Goal: Task Accomplishment & Management: Use online tool/utility

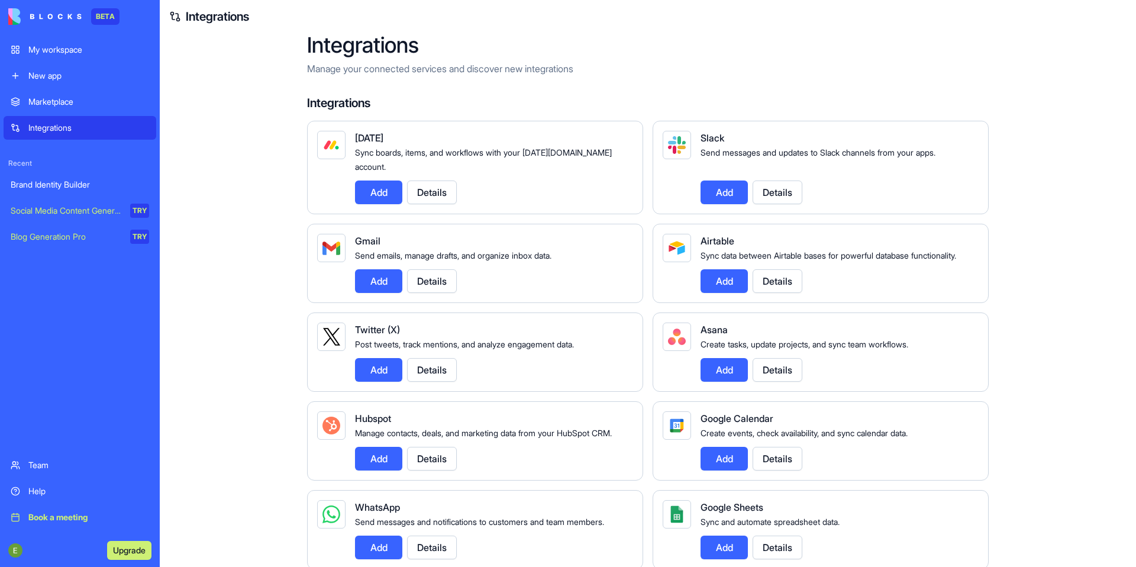
click at [63, 53] on div "My workspace" at bounding box center [88, 50] width 121 height 12
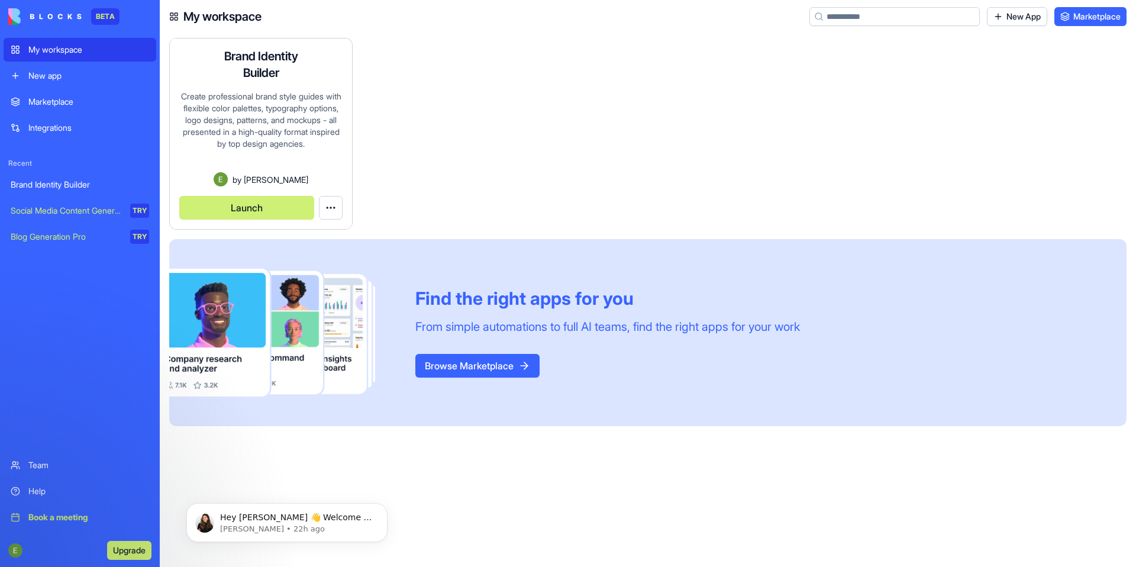
click at [293, 125] on div "Create professional brand style guides with flexible color palettes, typography…" at bounding box center [260, 131] width 163 height 82
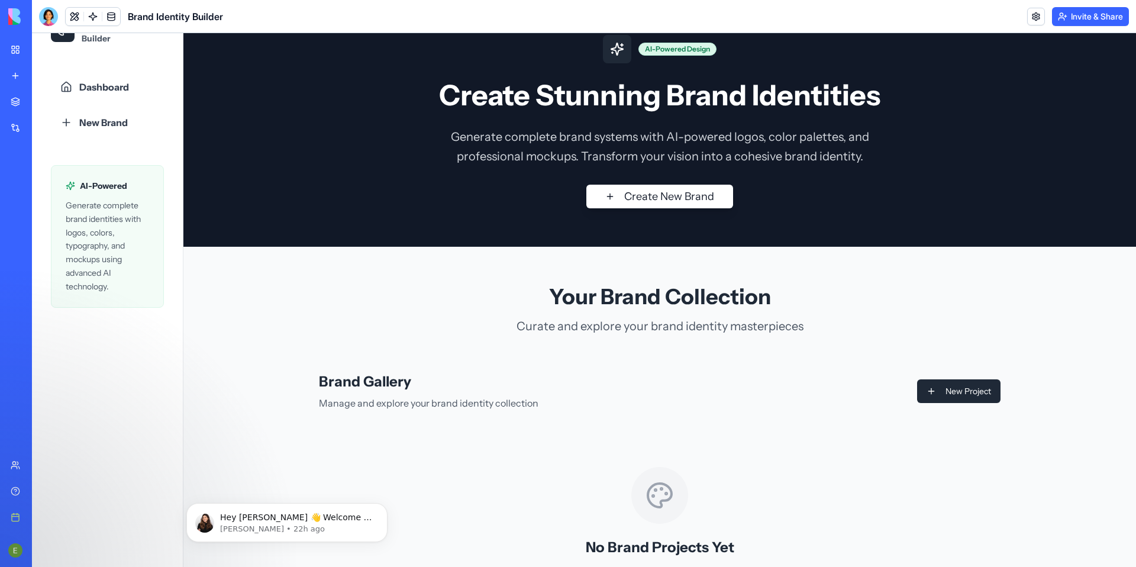
scroll to position [35, 0]
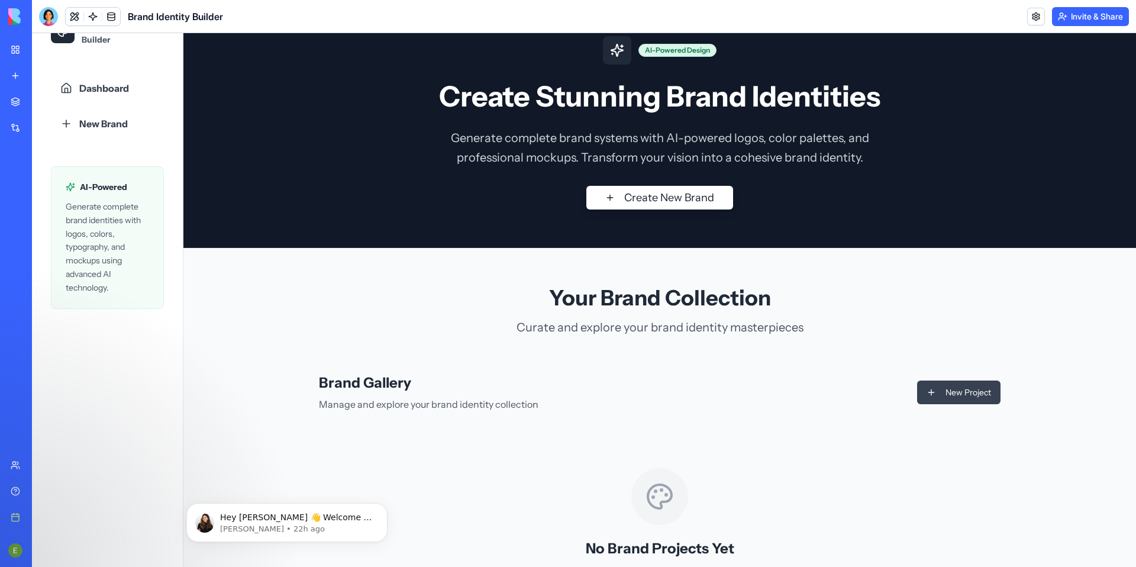
click at [940, 396] on button "New Project" at bounding box center [958, 392] width 83 height 24
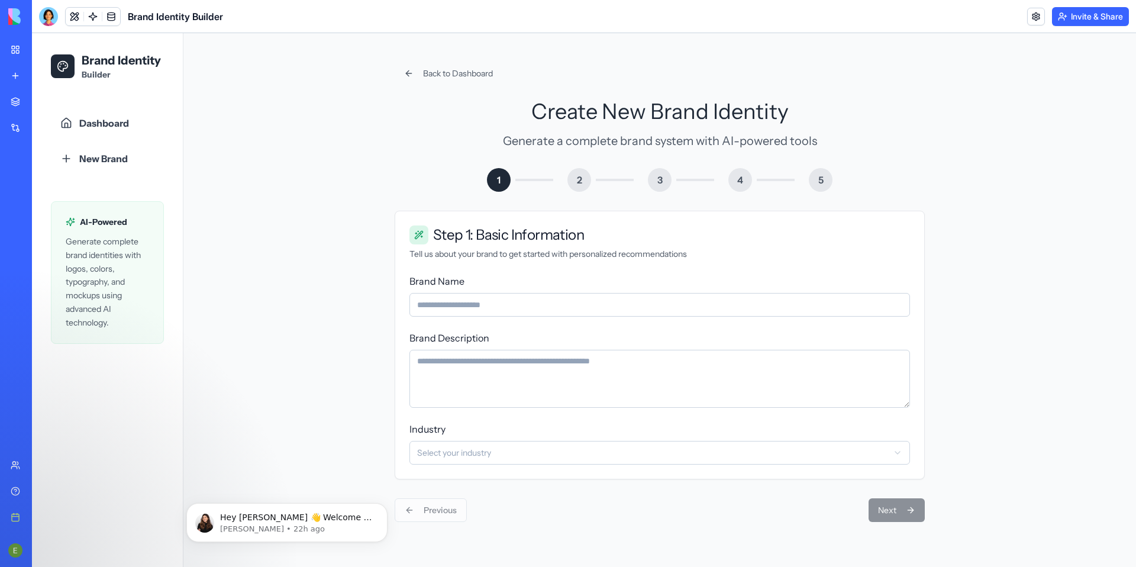
click at [639, 308] on input "Brand Name" at bounding box center [659, 305] width 500 height 24
type input "**********"
click at [633, 383] on textarea "Brand Description" at bounding box center [659, 379] width 500 height 58
click at [635, 374] on textarea "Brand Description" at bounding box center [659, 379] width 500 height 58
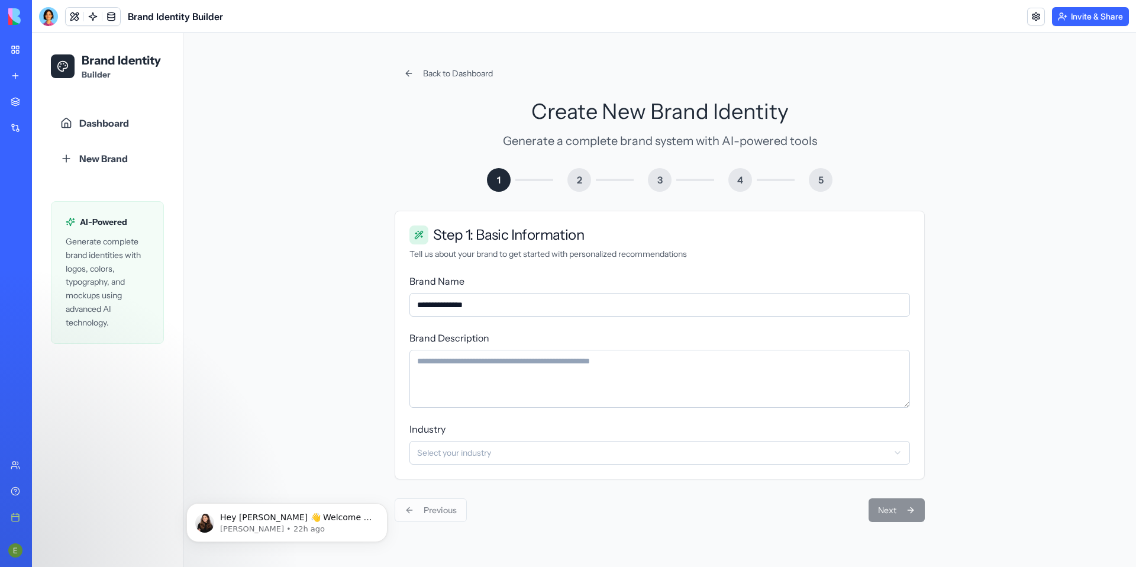
paste textarea "**********"
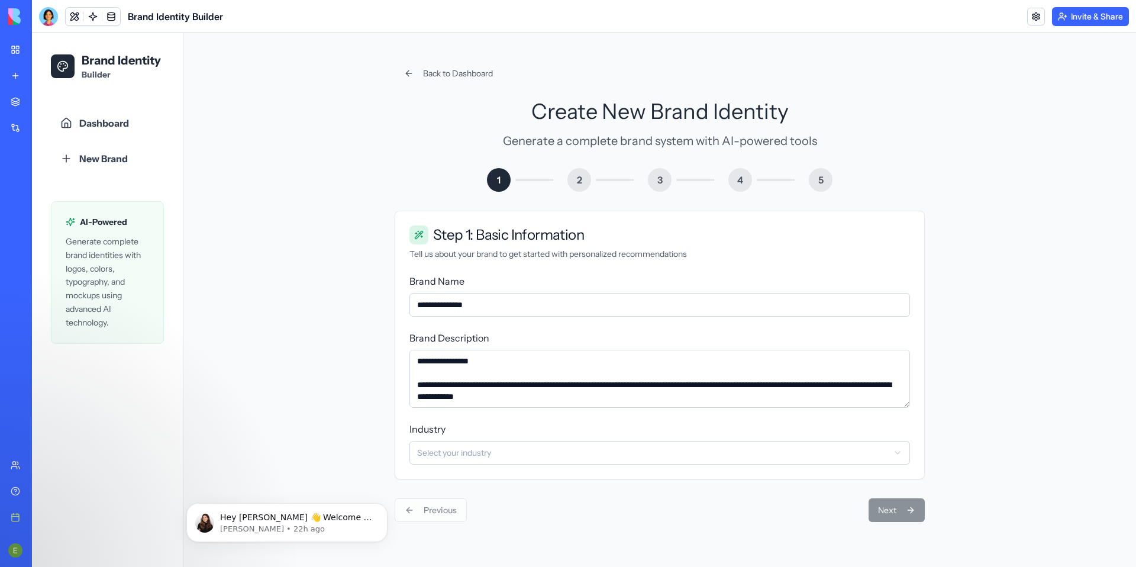
scroll to position [65, 0]
type textarea "**********"
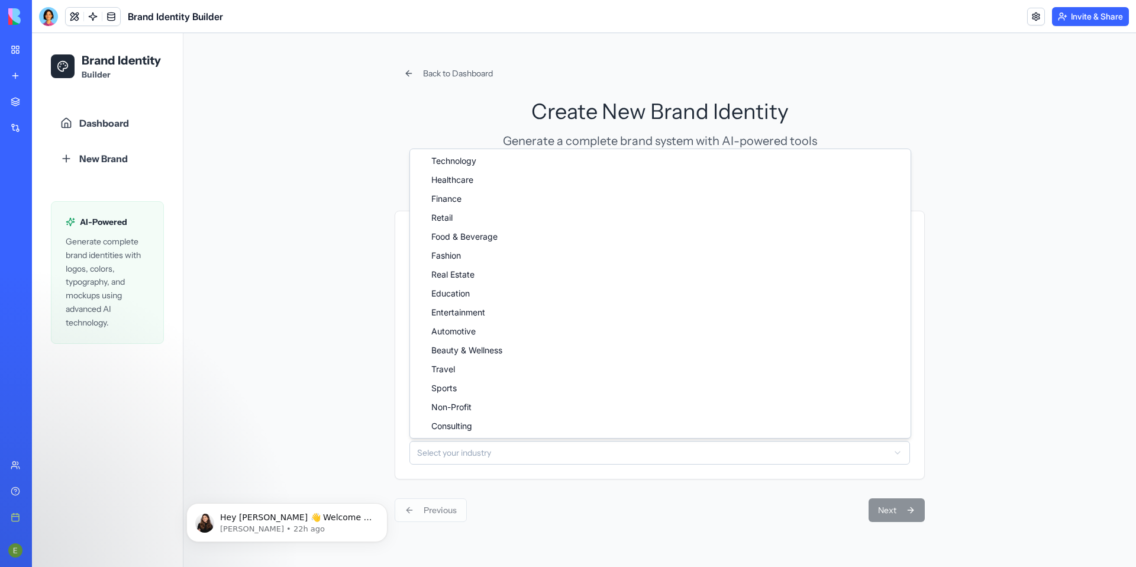
click at [574, 445] on html "**********" at bounding box center [584, 300] width 1104 height 534
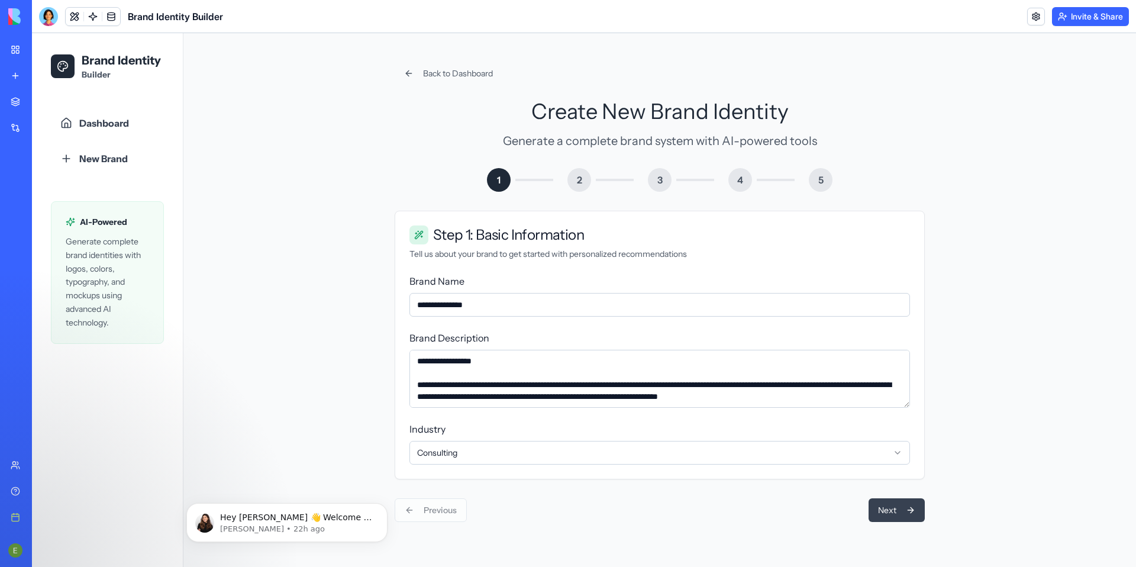
click at [895, 505] on button "Next" at bounding box center [896, 510] width 56 height 24
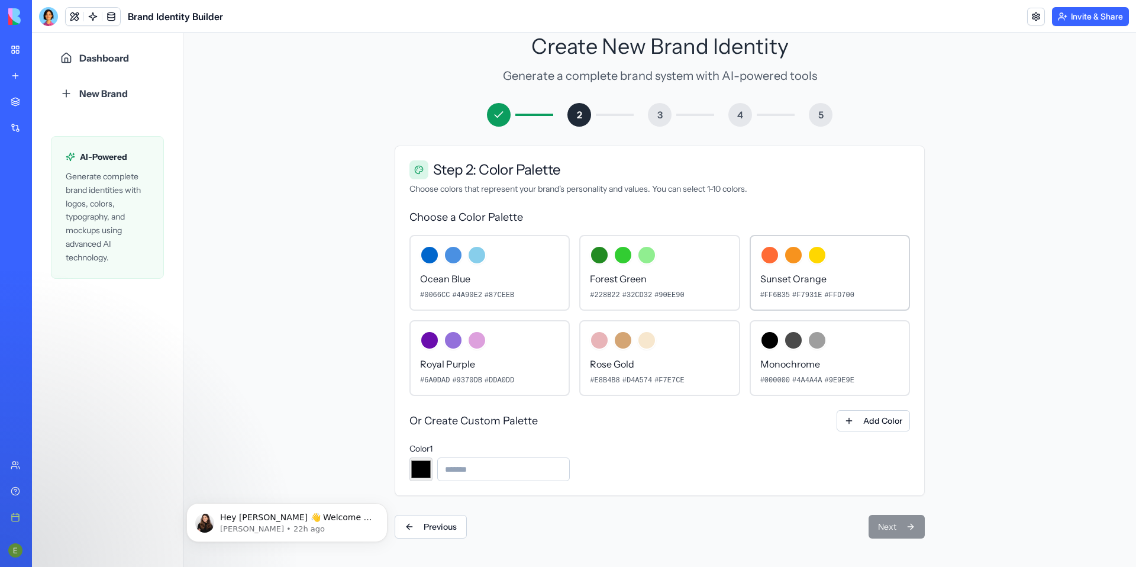
click at [859, 295] on div "#FF6B35 #F7931E #FFD700" at bounding box center [829, 294] width 139 height 9
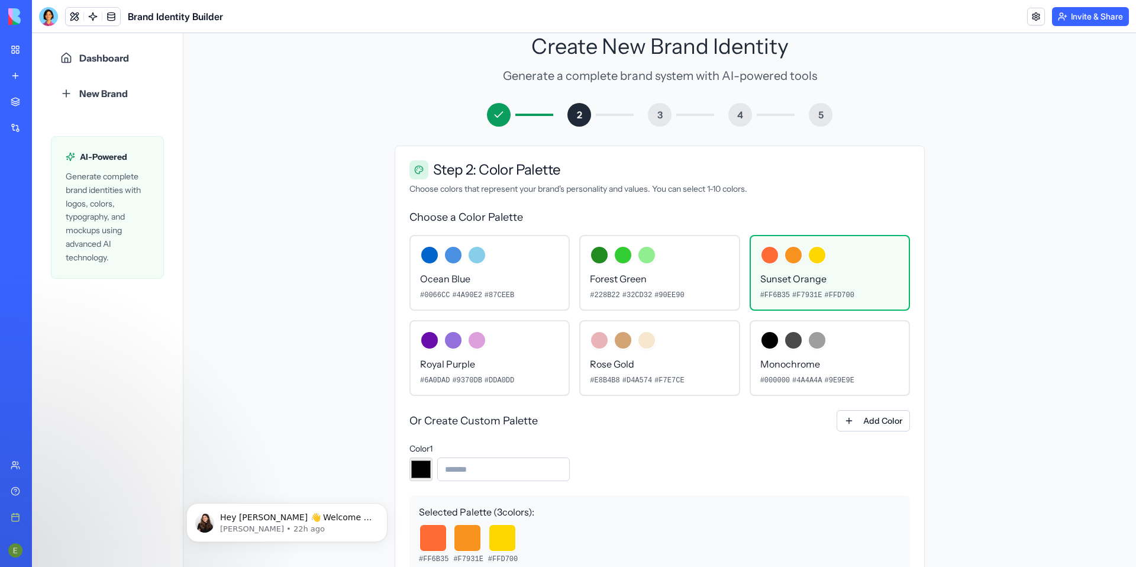
scroll to position [157, 0]
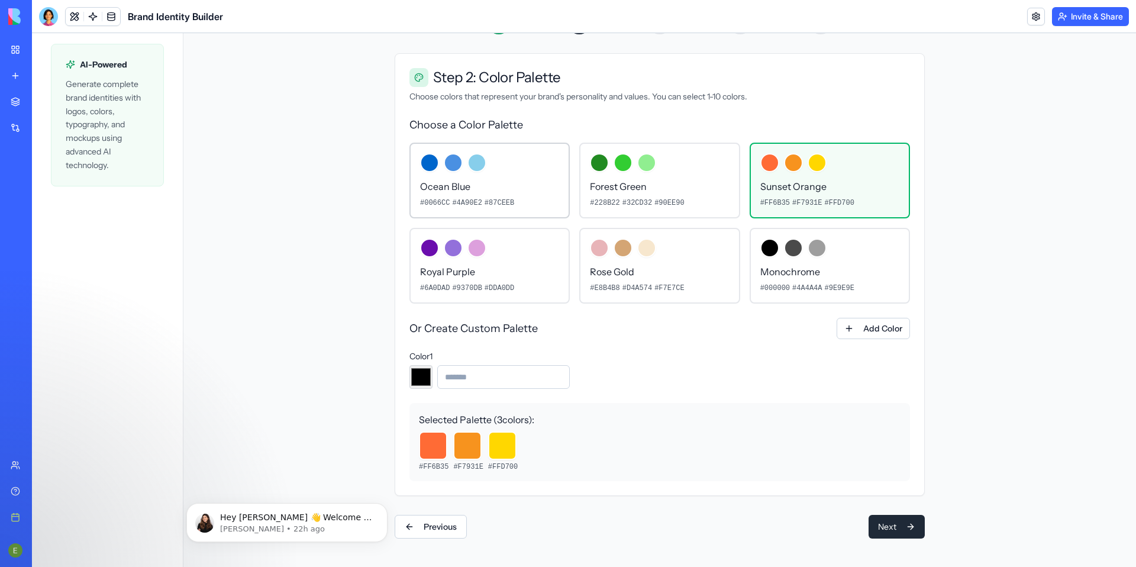
click at [509, 183] on p "Ocean Blue" at bounding box center [489, 186] width 139 height 14
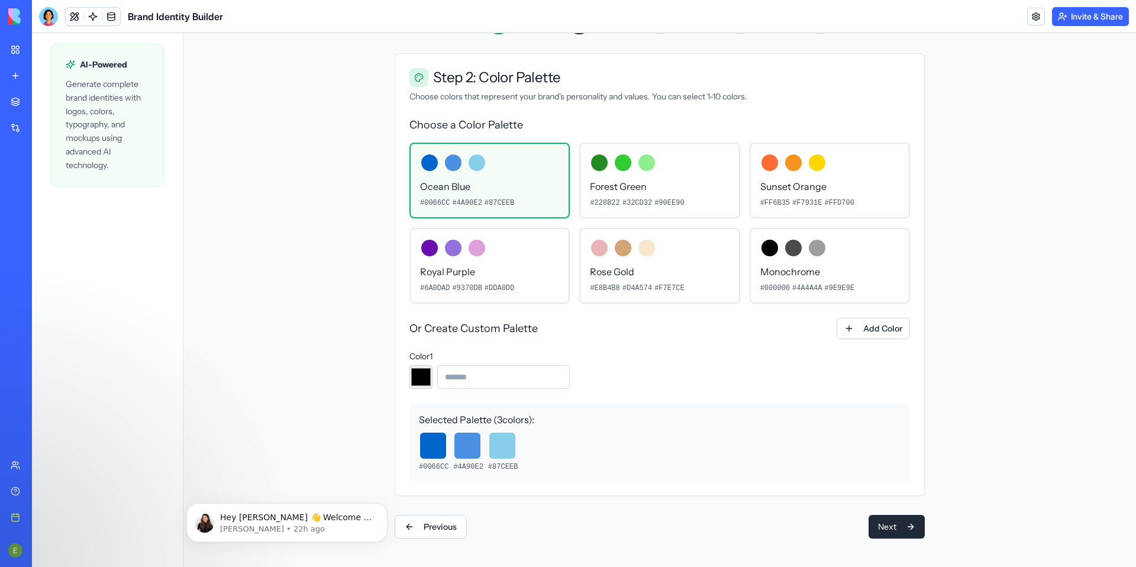
click at [542, 384] on input at bounding box center [503, 377] width 132 height 24
click at [874, 179] on div "Sunset Orange #FF6B35 #F7931E #FFD700" at bounding box center [829, 181] width 160 height 76
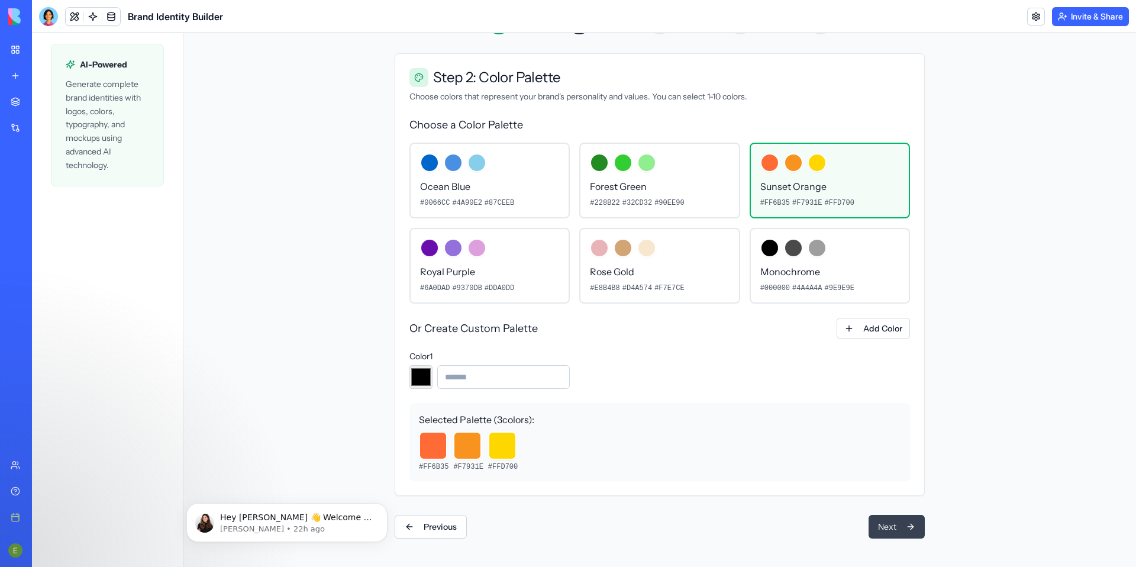
click at [882, 526] on button "Next" at bounding box center [896, 527] width 56 height 24
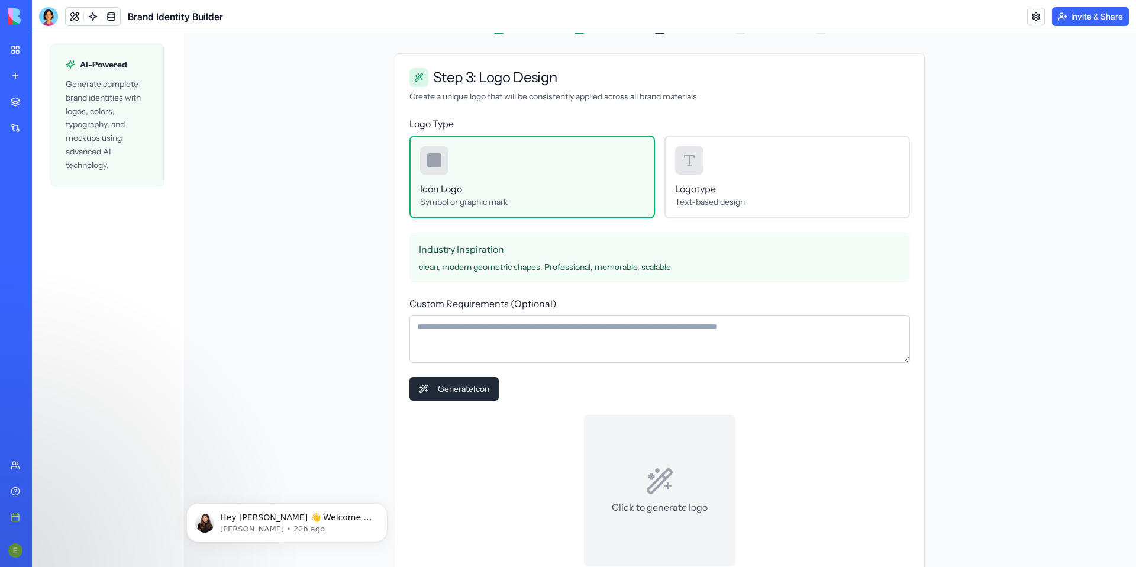
click at [560, 170] on div "Icon Logo Symbol or graphic mark" at bounding box center [531, 176] width 245 height 83
click at [711, 166] on div "Logotype Text-based design" at bounding box center [786, 176] width 245 height 83
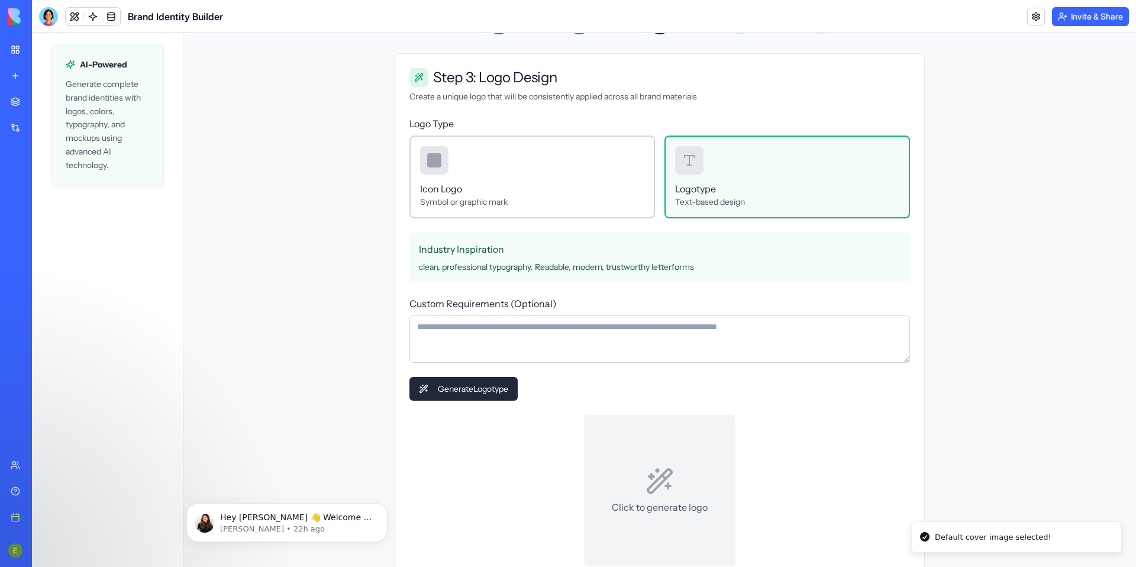
click at [564, 176] on div "Icon Logo Symbol or graphic mark" at bounding box center [531, 176] width 245 height 83
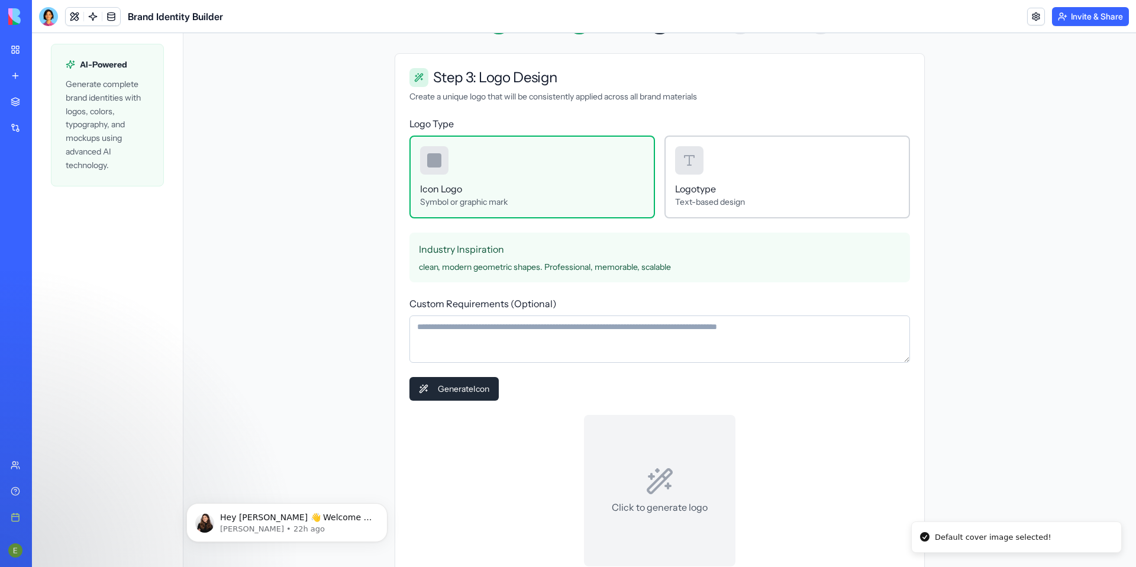
click at [733, 184] on h3 "Logotype" at bounding box center [787, 189] width 224 height 14
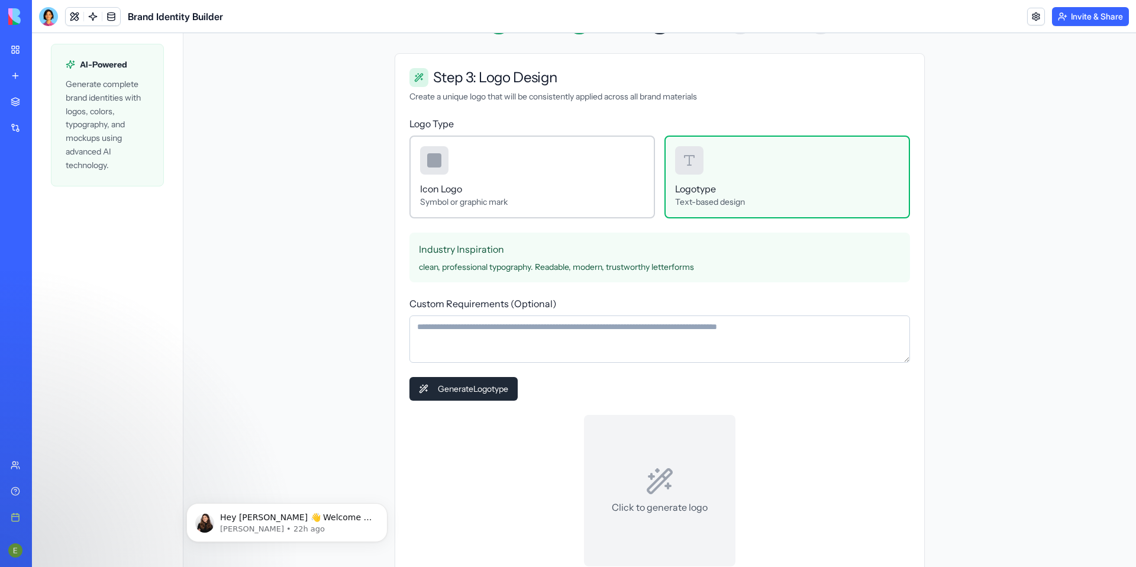
click at [578, 175] on div "Icon Logo Symbol or graphic mark" at bounding box center [531, 176] width 245 height 83
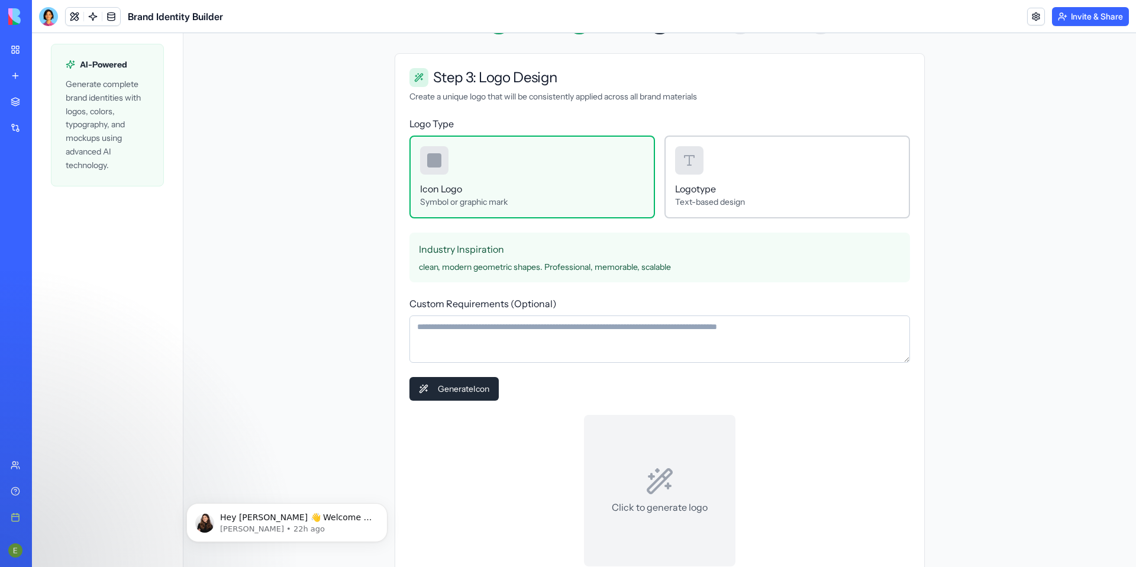
click at [726, 189] on h3 "Logotype" at bounding box center [787, 189] width 224 height 14
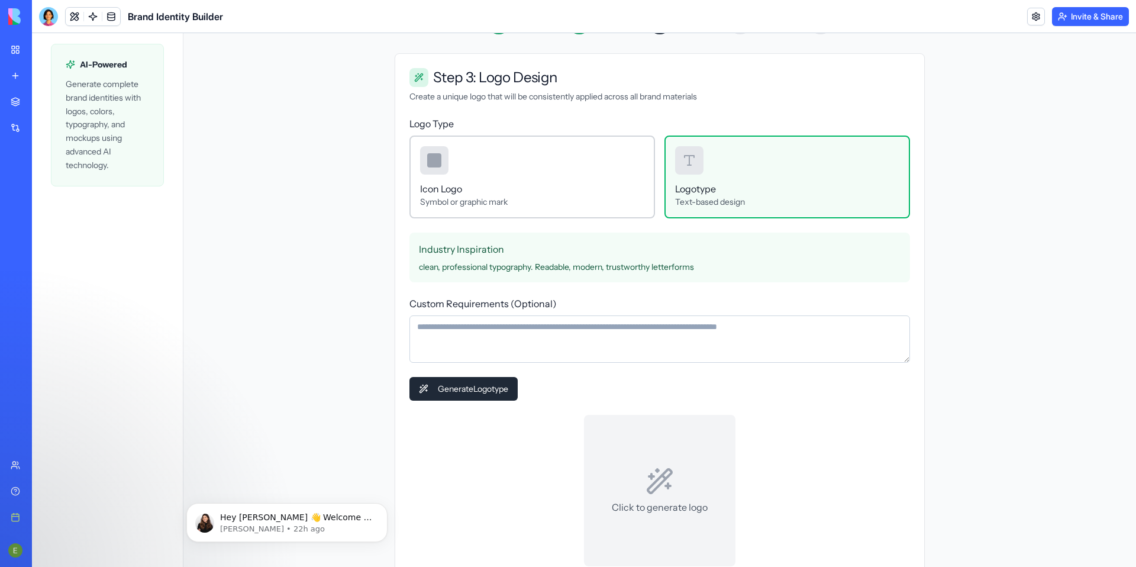
click at [575, 161] on div "Icon Logo Symbol or graphic mark" at bounding box center [531, 176] width 245 height 83
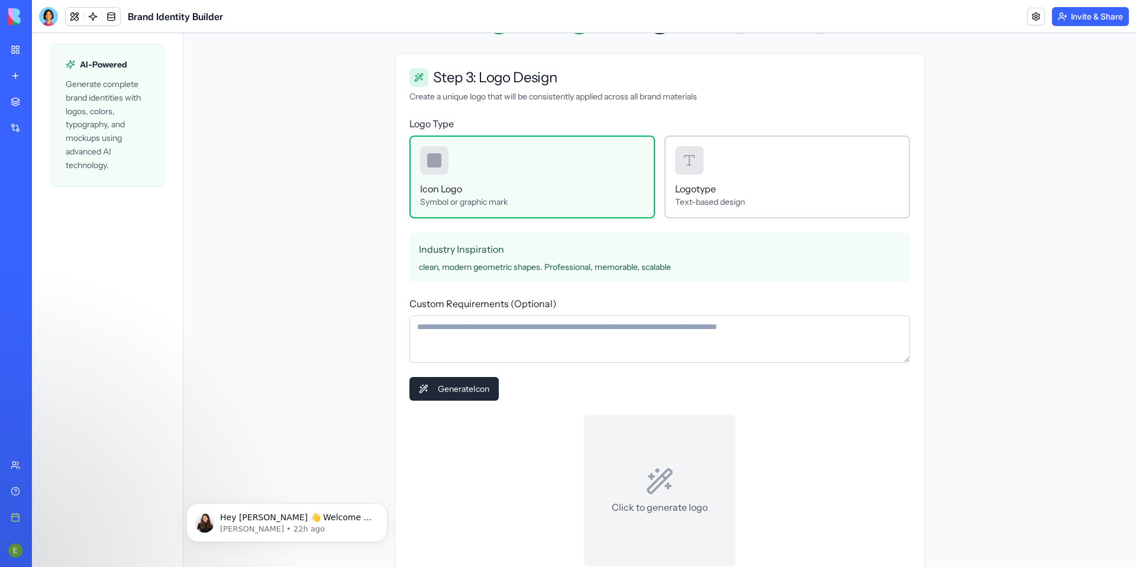
click at [706, 165] on div "Logotype Text-based design" at bounding box center [786, 176] width 245 height 83
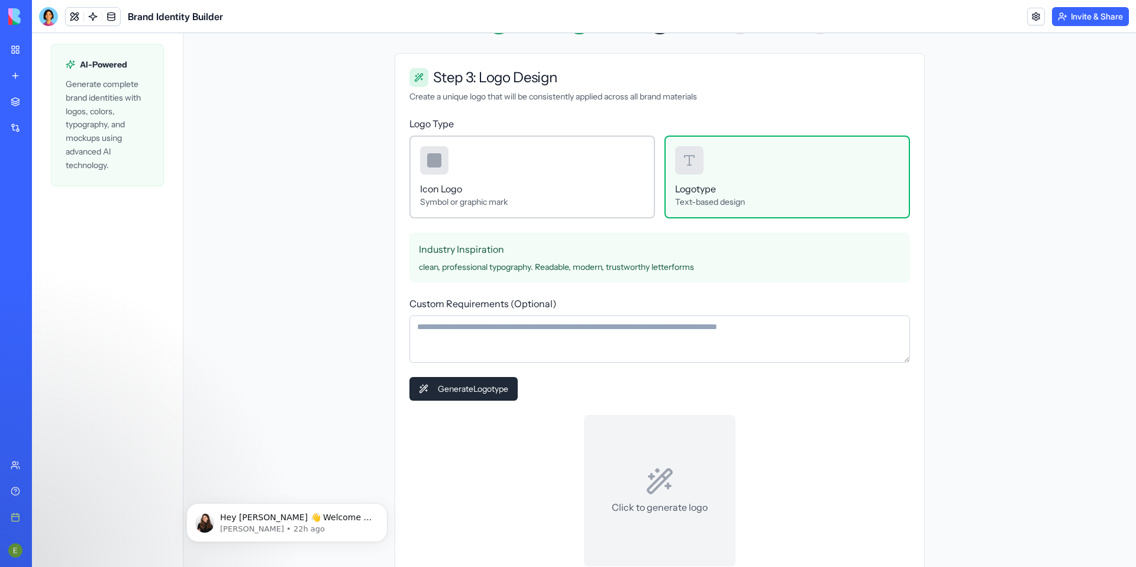
click at [565, 174] on div "Icon Logo Symbol or graphic mark" at bounding box center [531, 176] width 245 height 83
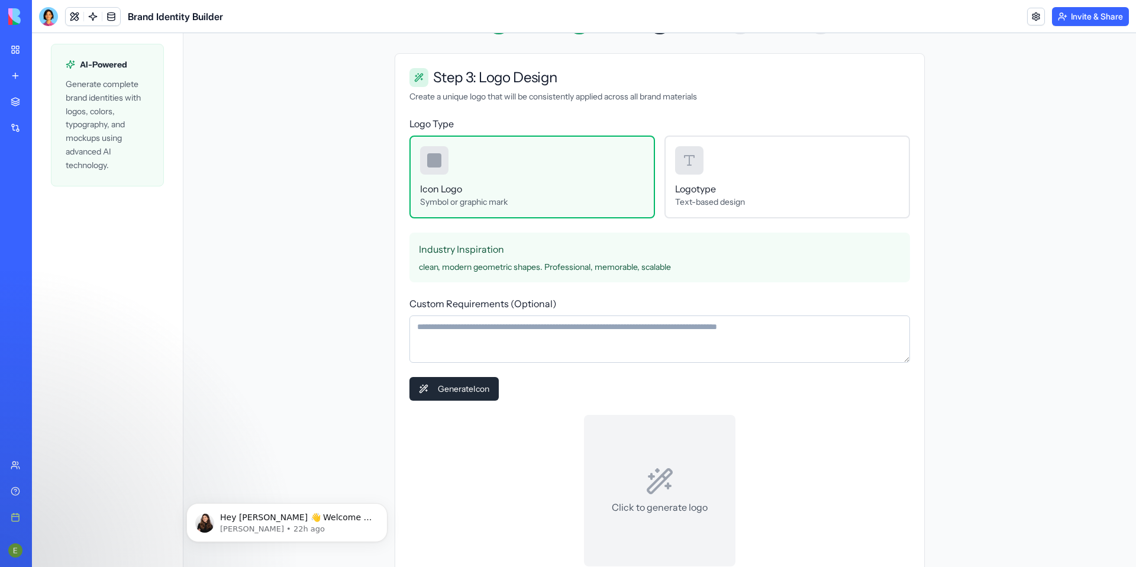
click at [535, 326] on textarea "Custom Requirements (Optional)" at bounding box center [659, 338] width 500 height 47
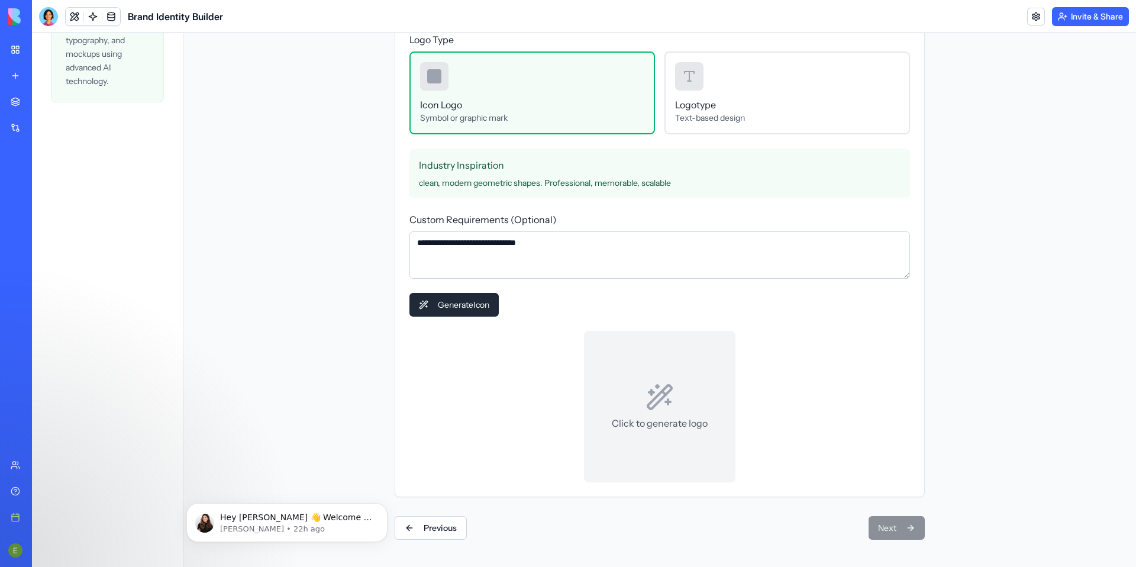
scroll to position [243, 0]
click at [460, 310] on button "Generate Icon" at bounding box center [453, 304] width 89 height 24
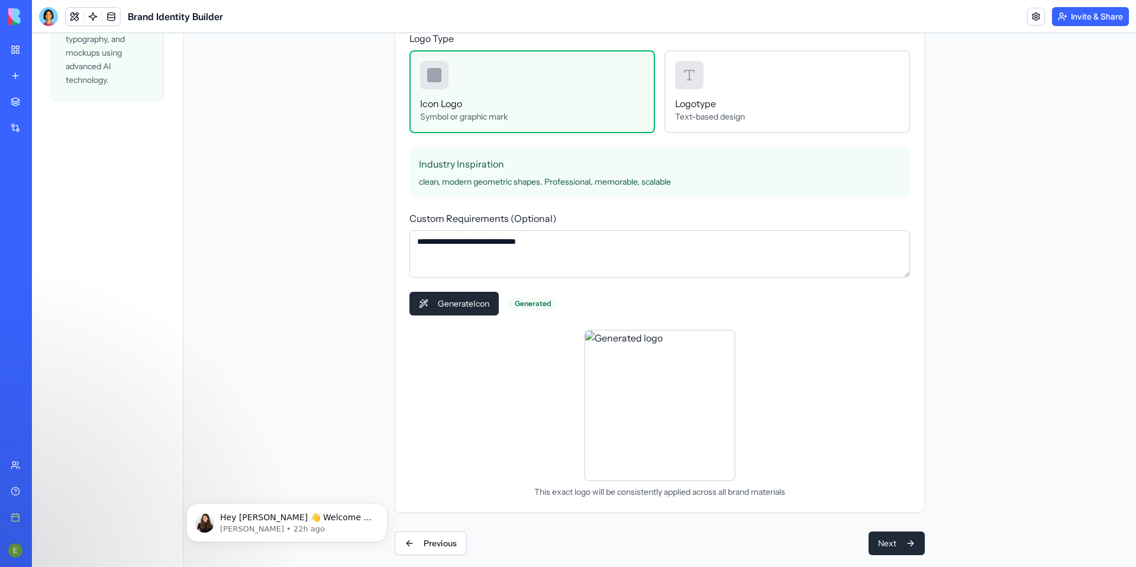
click at [604, 265] on textarea "**********" at bounding box center [659, 253] width 500 height 47
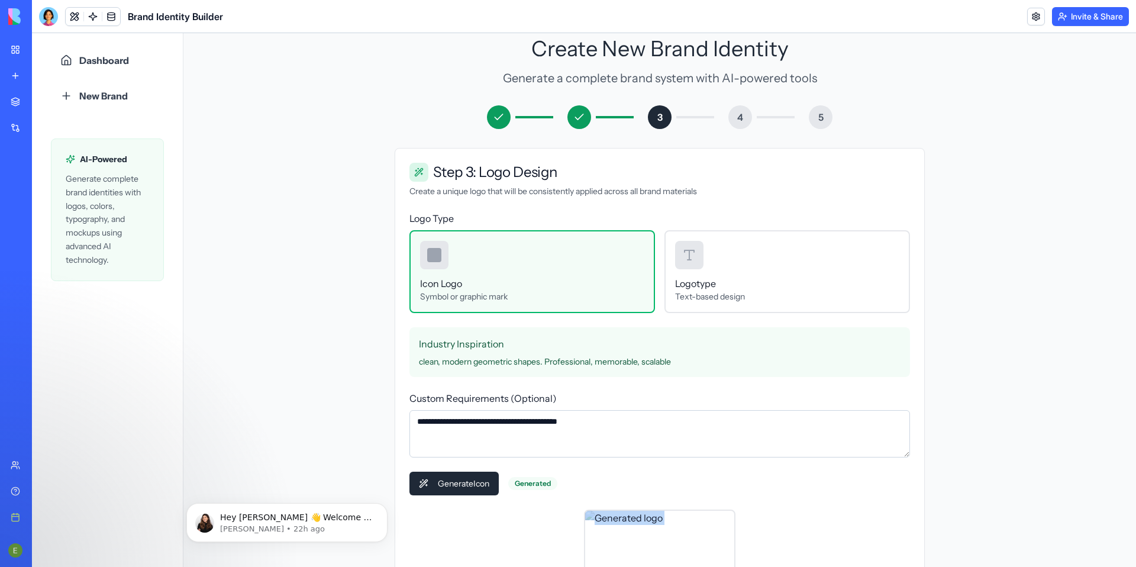
scroll to position [186, 0]
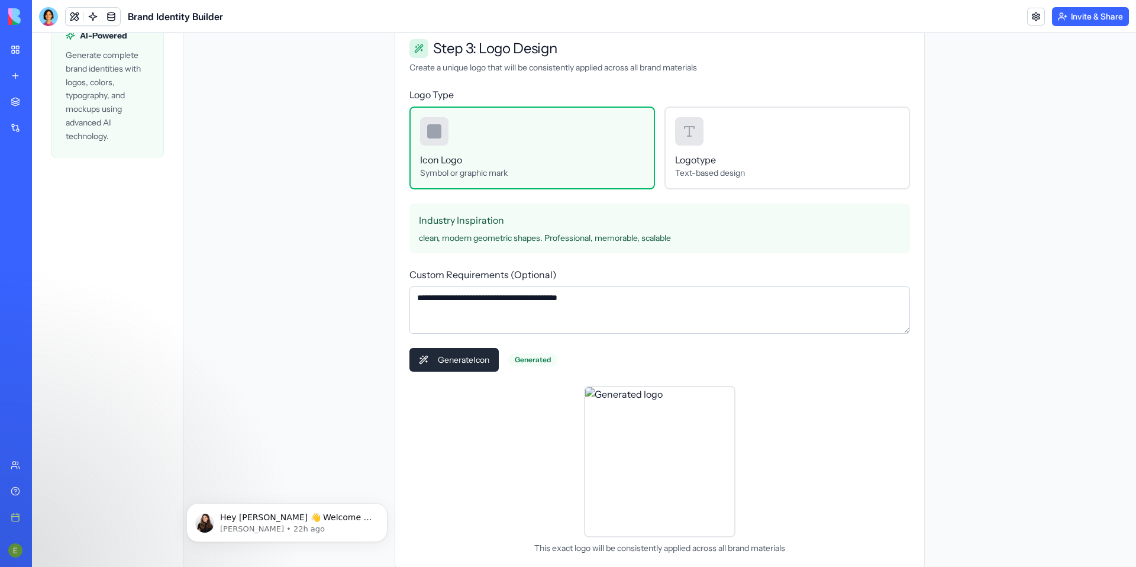
click at [604, 292] on textarea "**********" at bounding box center [659, 309] width 500 height 47
click at [457, 299] on textarea "**********" at bounding box center [659, 309] width 500 height 47
type textarea "**********"
click at [458, 364] on button "Generate Icon" at bounding box center [453, 360] width 89 height 24
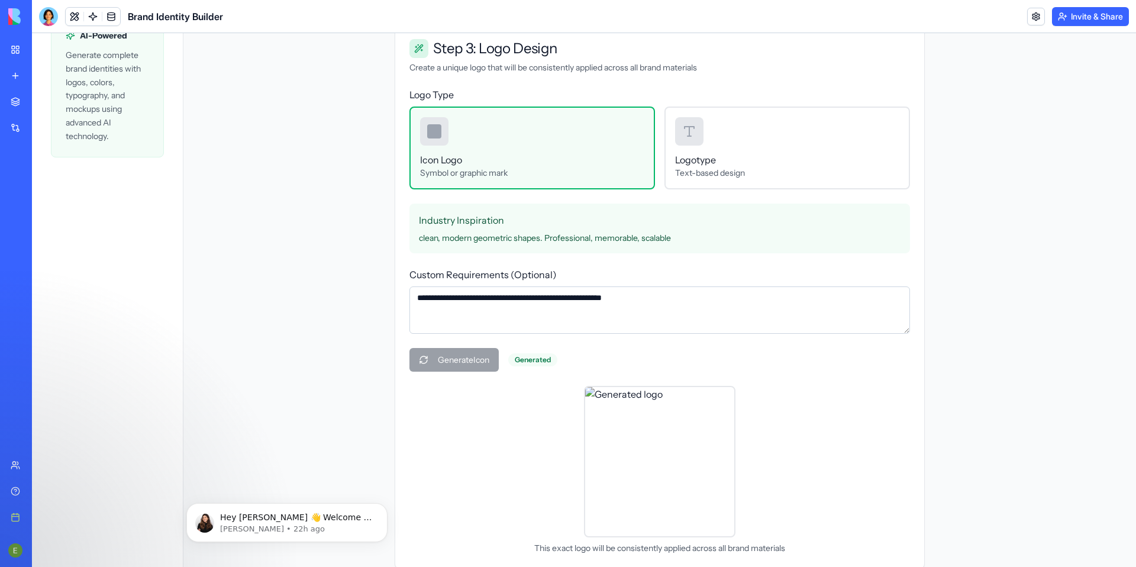
scroll to position [259, 0]
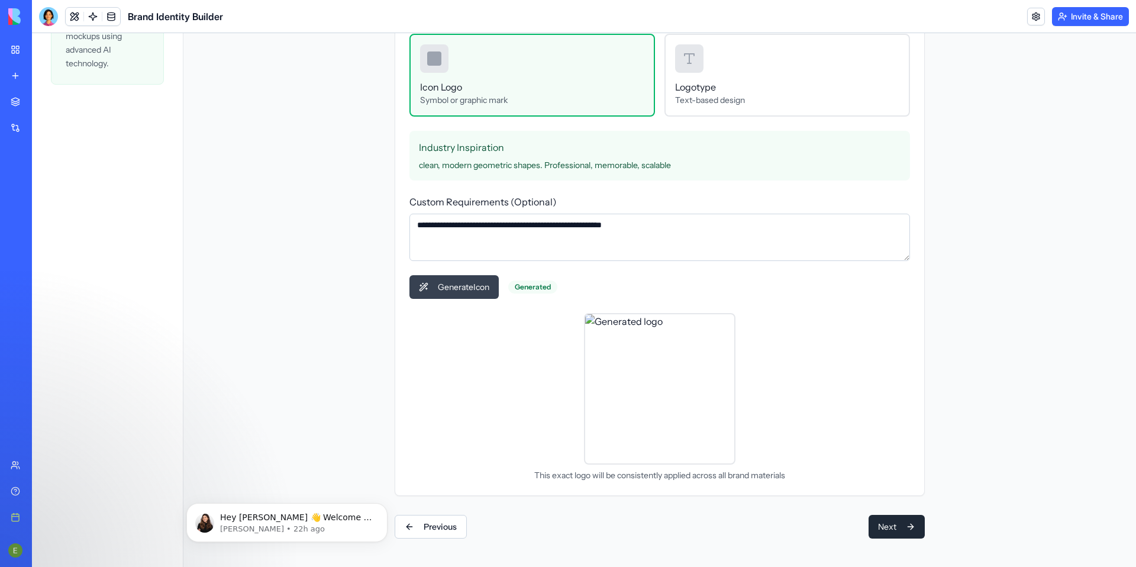
click at [477, 296] on button "Generate Icon" at bounding box center [453, 287] width 89 height 24
click at [487, 387] on div "This exact logo will be consistently applied across all brand materials" at bounding box center [659, 397] width 500 height 168
click at [658, 395] on img at bounding box center [659, 388] width 151 height 151
click at [820, 414] on div "This exact logo will be consistently applied across all brand materials" at bounding box center [659, 397] width 500 height 168
click at [805, 418] on div "This exact logo will be consistently applied across all brand materials" at bounding box center [659, 397] width 500 height 168
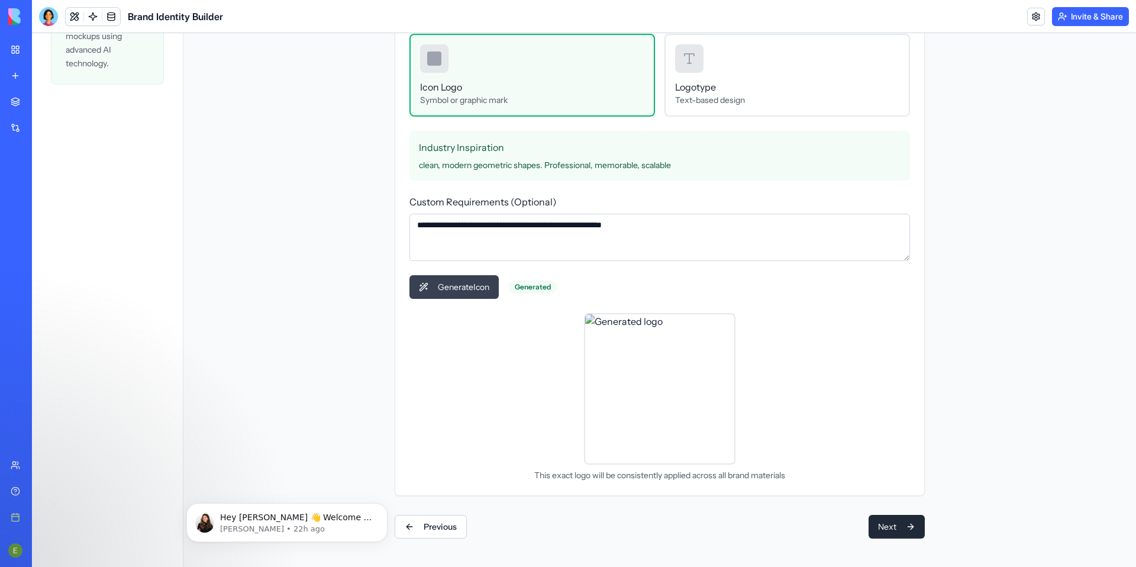
click at [468, 295] on button "Generate Icon" at bounding box center [453, 287] width 89 height 24
click at [890, 519] on button "Next" at bounding box center [896, 527] width 56 height 24
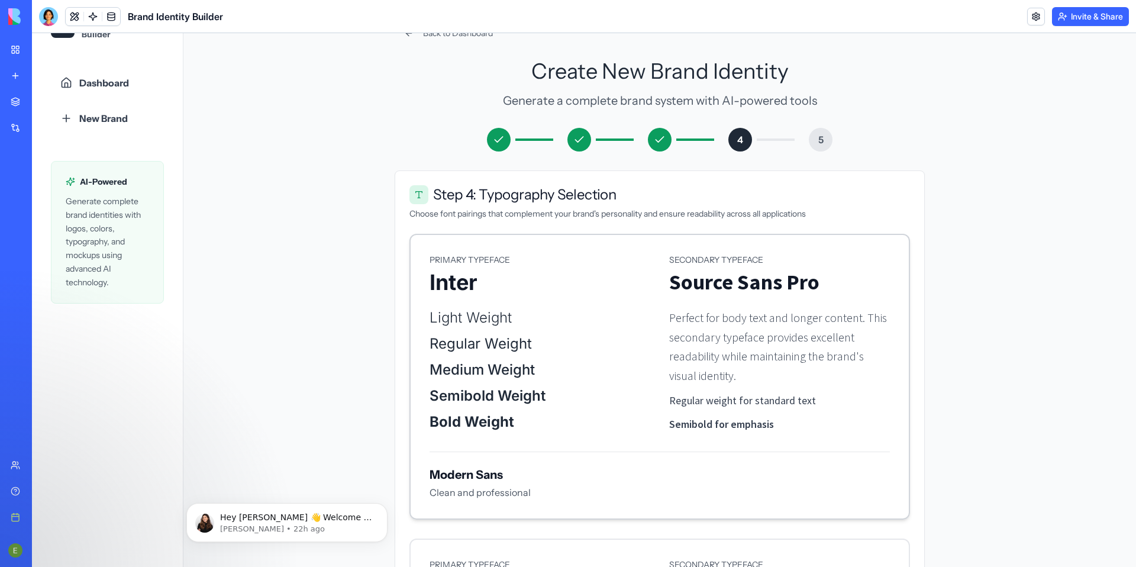
scroll to position [0, 0]
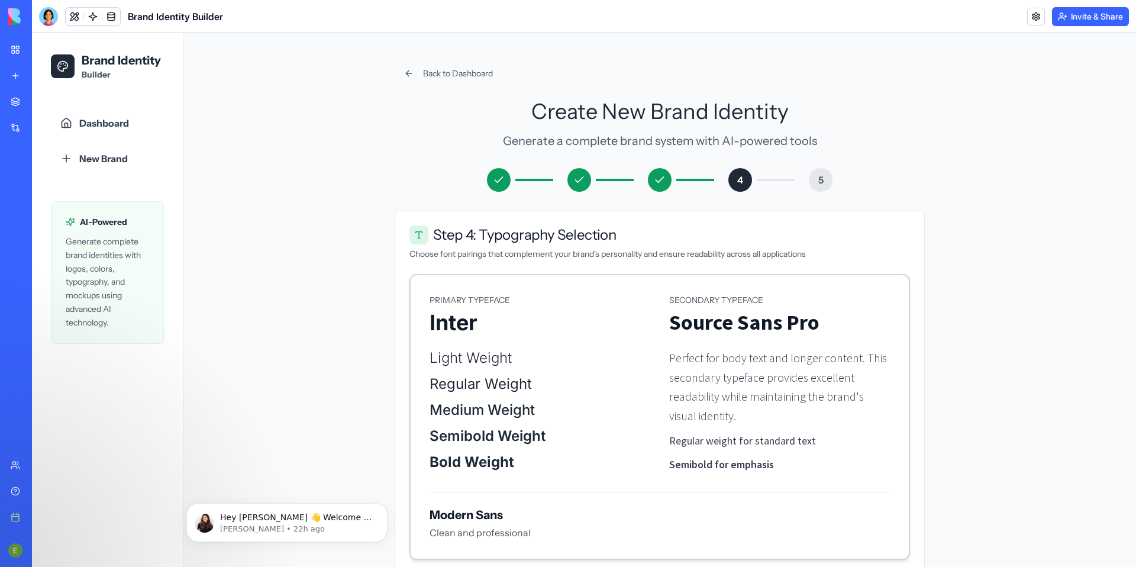
click at [567, 381] on p "Regular Weight" at bounding box center [539, 383] width 221 height 19
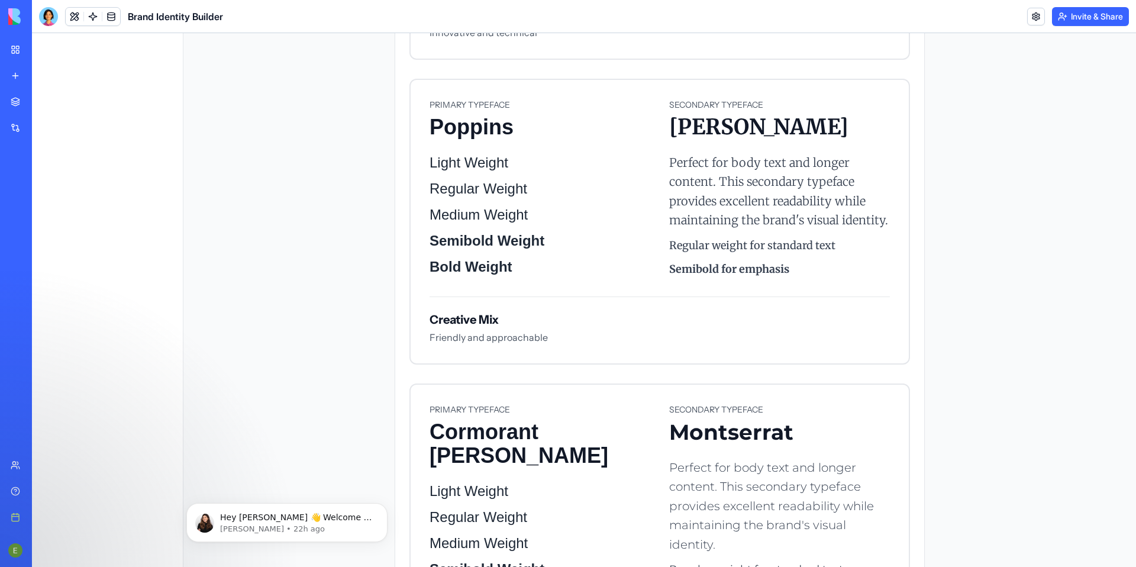
scroll to position [1433, 0]
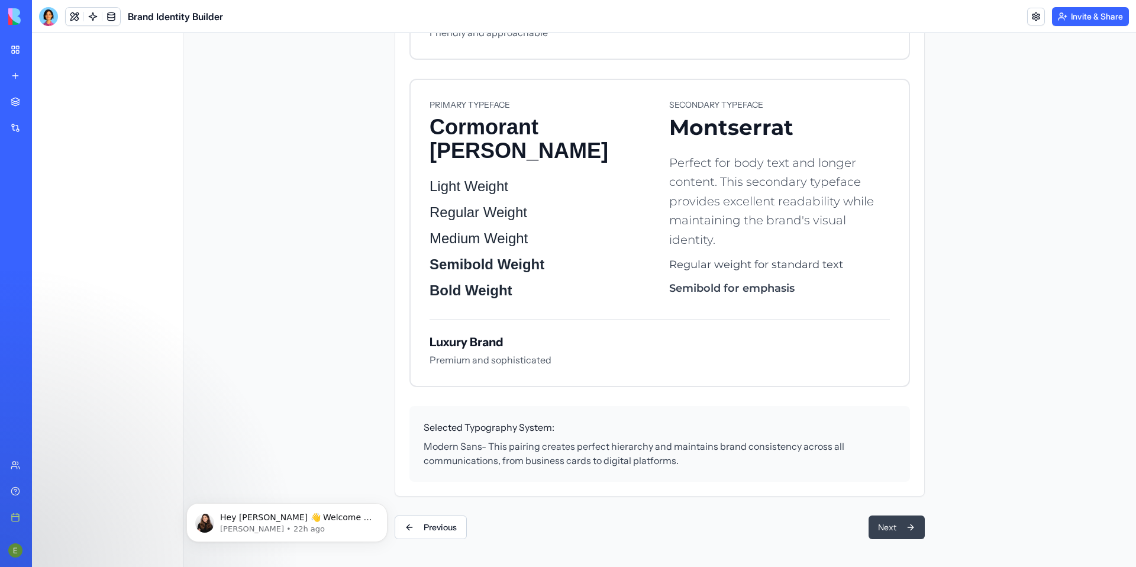
click at [893, 531] on button "Next" at bounding box center [896, 527] width 56 height 24
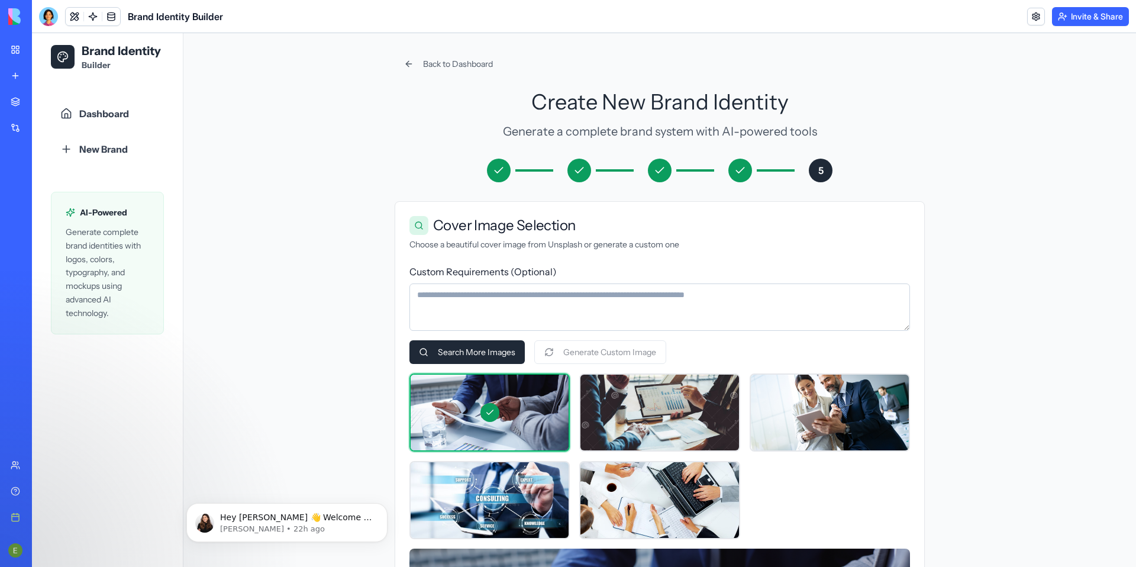
scroll to position [0, 0]
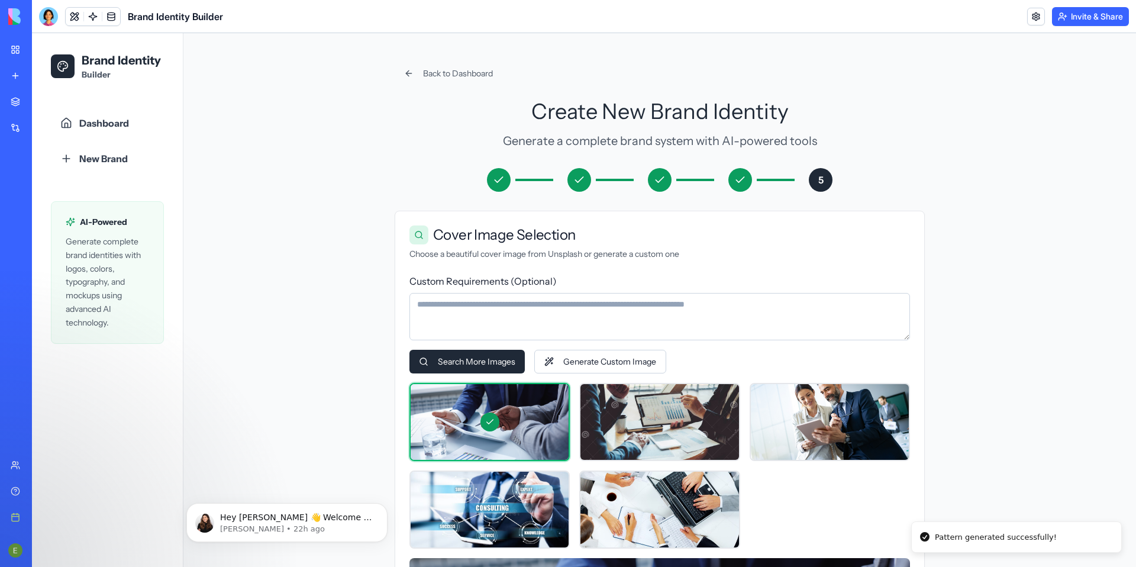
drag, startPoint x: 1058, startPoint y: 236, endPoint x: 1039, endPoint y: 89, distance: 148.0
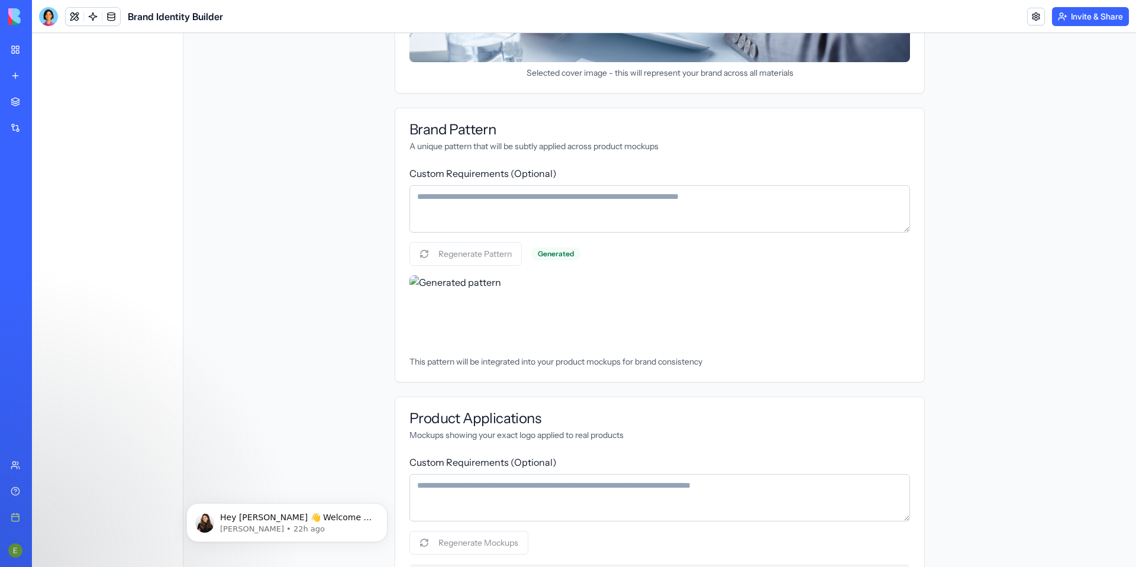
scroll to position [806, 0]
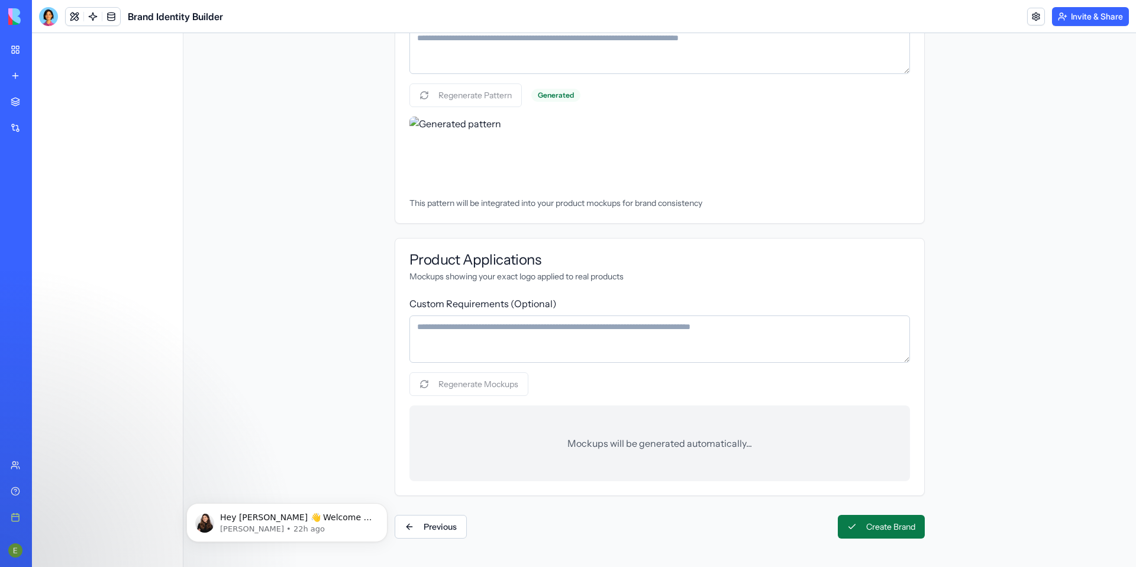
click at [897, 523] on button "Create Brand" at bounding box center [881, 527] width 87 height 24
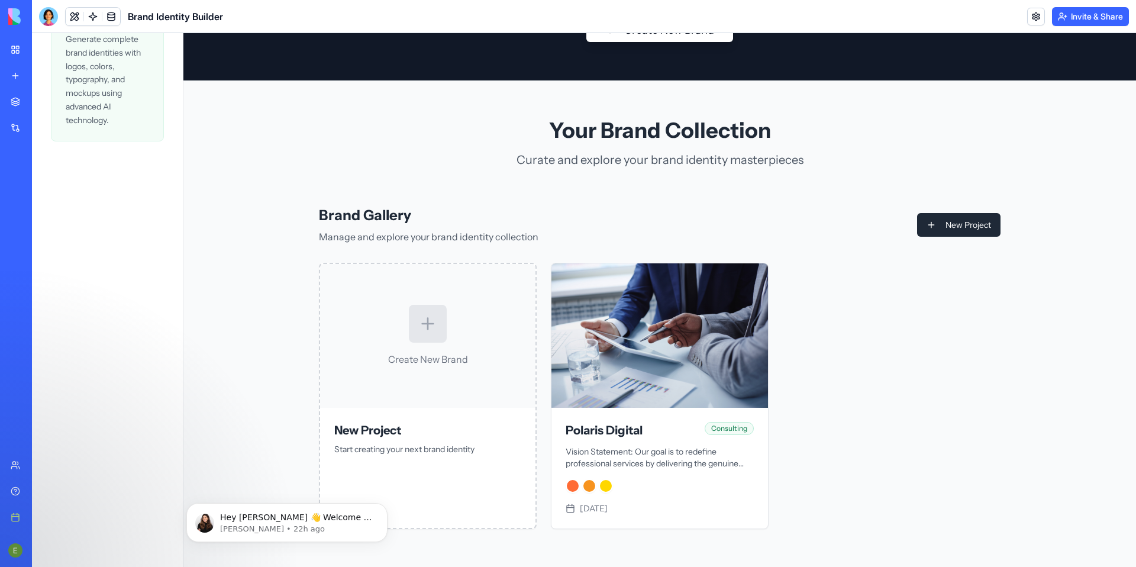
scroll to position [202, 0]
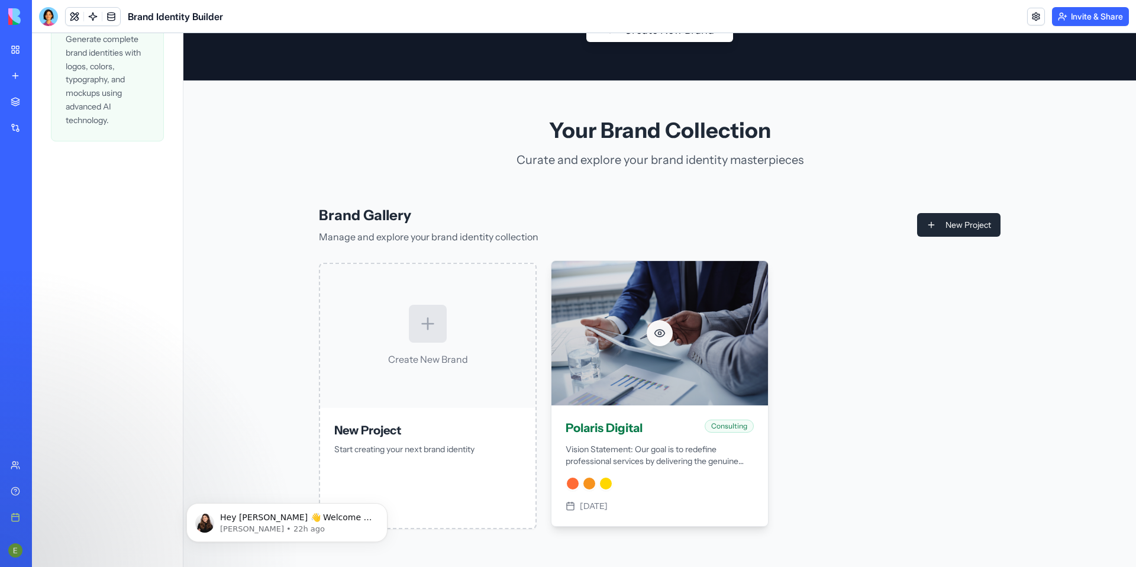
click at [651, 376] on div at bounding box center [659, 333] width 216 height 144
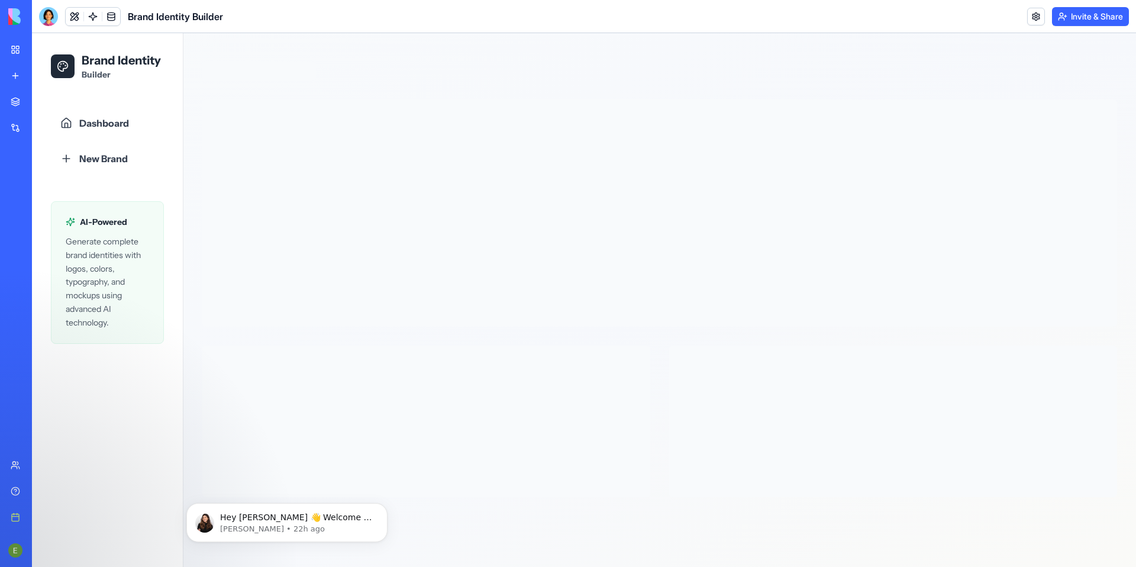
scroll to position [0, 0]
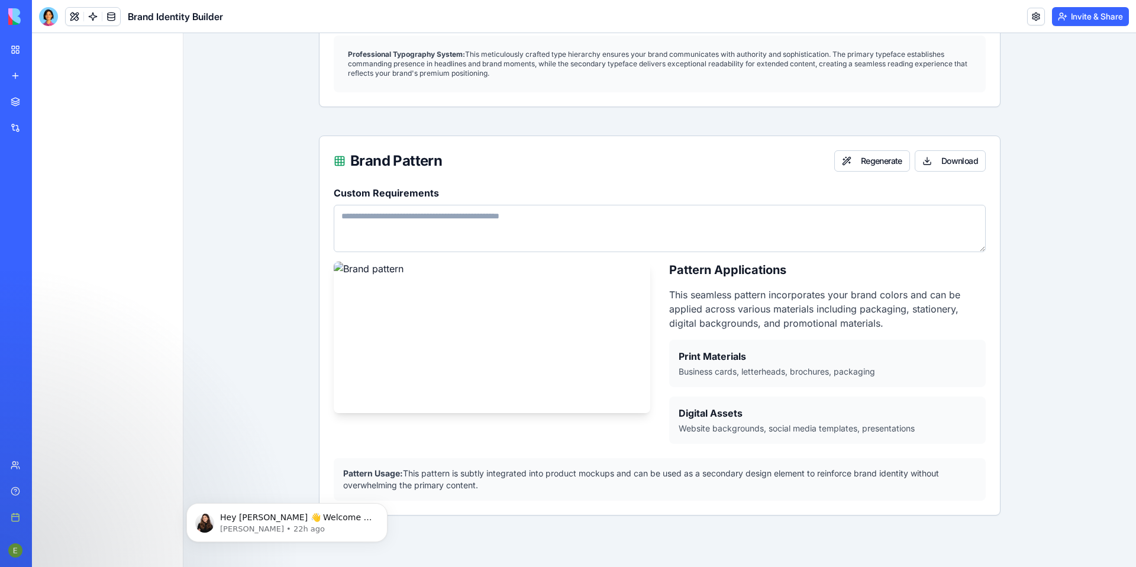
scroll to position [1102, 0]
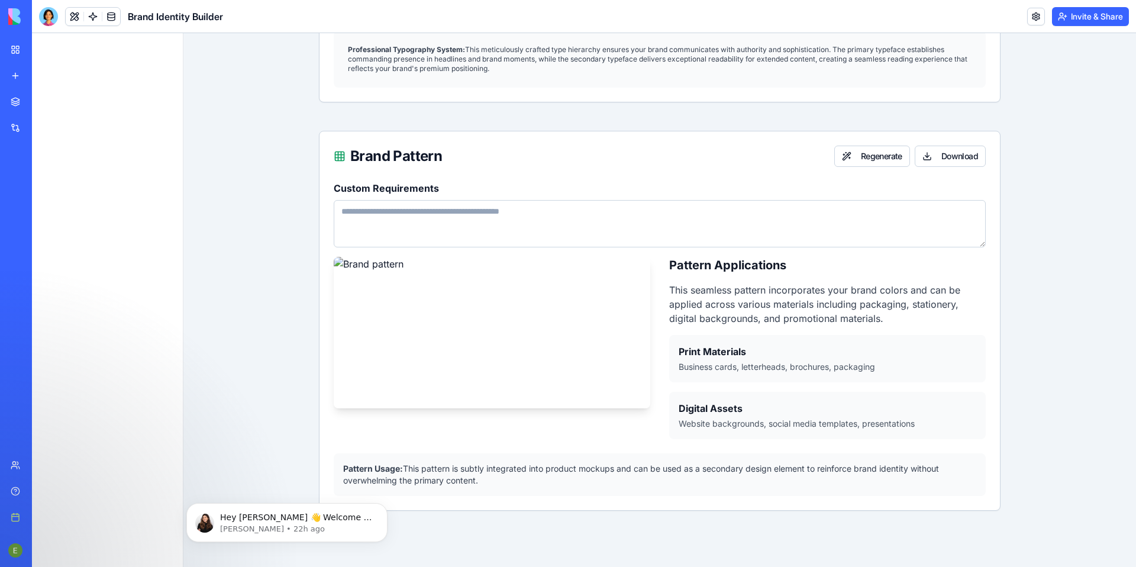
click at [708, 410] on h4 "Digital Assets" at bounding box center [827, 408] width 298 height 14
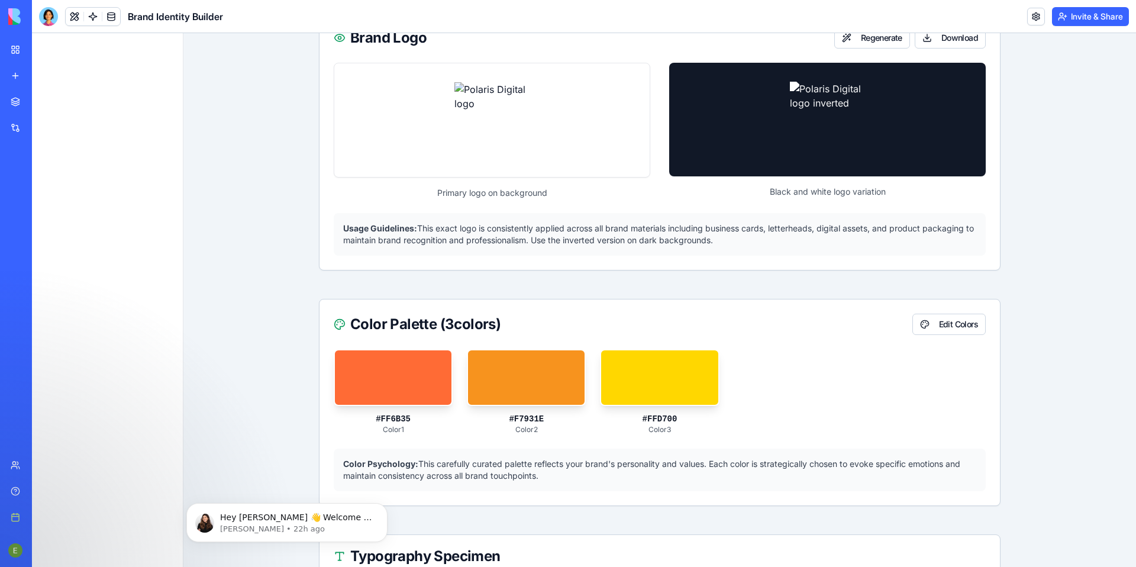
scroll to position [0, 0]
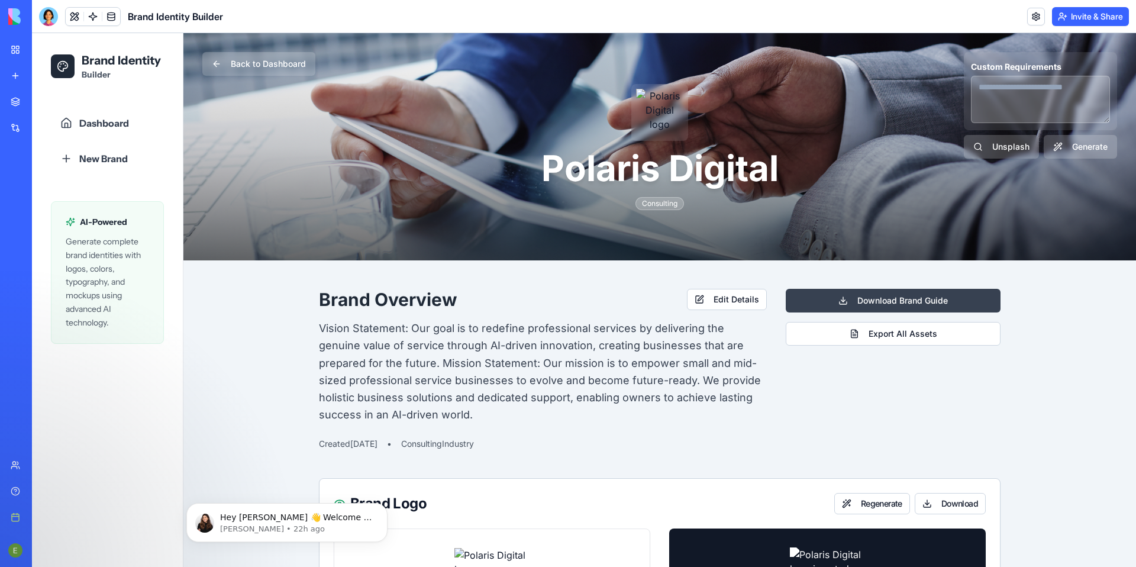
click at [899, 300] on button "Download Brand Guide" at bounding box center [892, 301] width 215 height 24
click at [916, 335] on button "Export All Assets" at bounding box center [892, 334] width 215 height 24
drag, startPoint x: 670, startPoint y: 358, endPoint x: 713, endPoint y: 352, distance: 44.2
click at [670, 358] on p "Vision Statement: Our goal is to redefine professional services by delivering t…" at bounding box center [543, 371] width 448 height 104
click at [867, 331] on button "Export All Assets" at bounding box center [892, 334] width 215 height 24
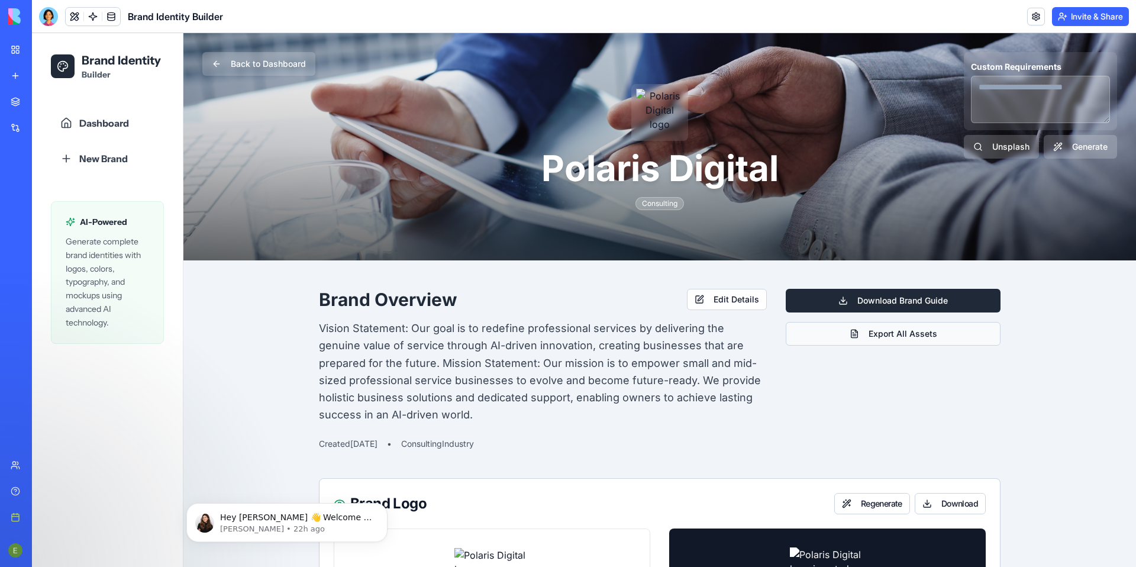
click at [867, 331] on button "Export All Assets" at bounding box center [892, 334] width 215 height 24
click at [1040, 108] on textarea "Custom Requirements" at bounding box center [1040, 99] width 139 height 47
click at [227, 59] on button "Back to Dashboard" at bounding box center [258, 64] width 113 height 24
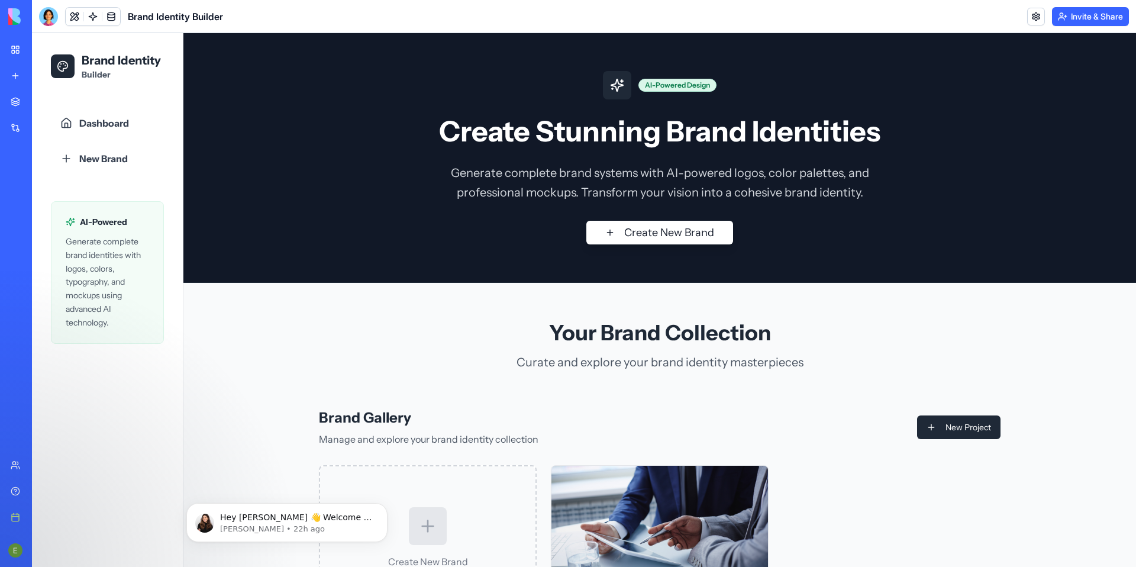
scroll to position [35, 0]
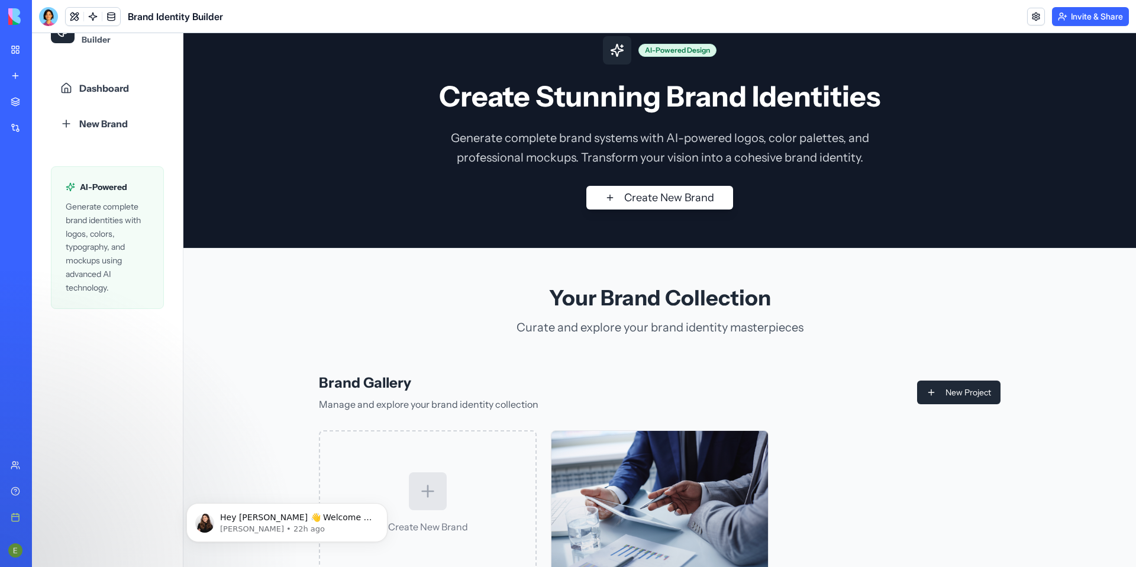
click at [17, 48] on link "My workspace" at bounding box center [27, 50] width 47 height 24
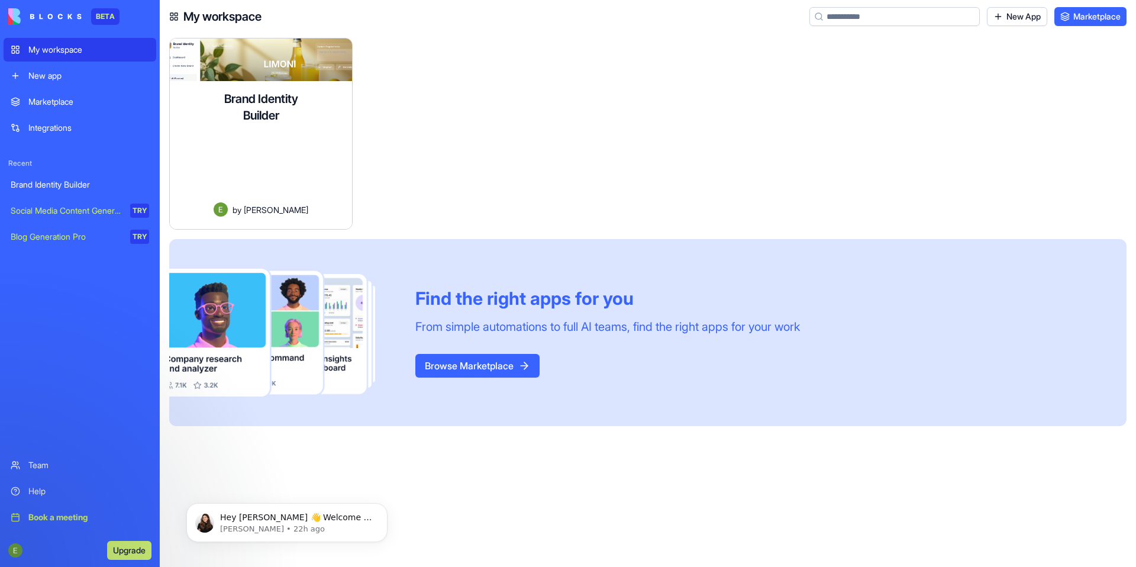
click at [468, 118] on div at bounding box center [458, 138] width 193 height 201
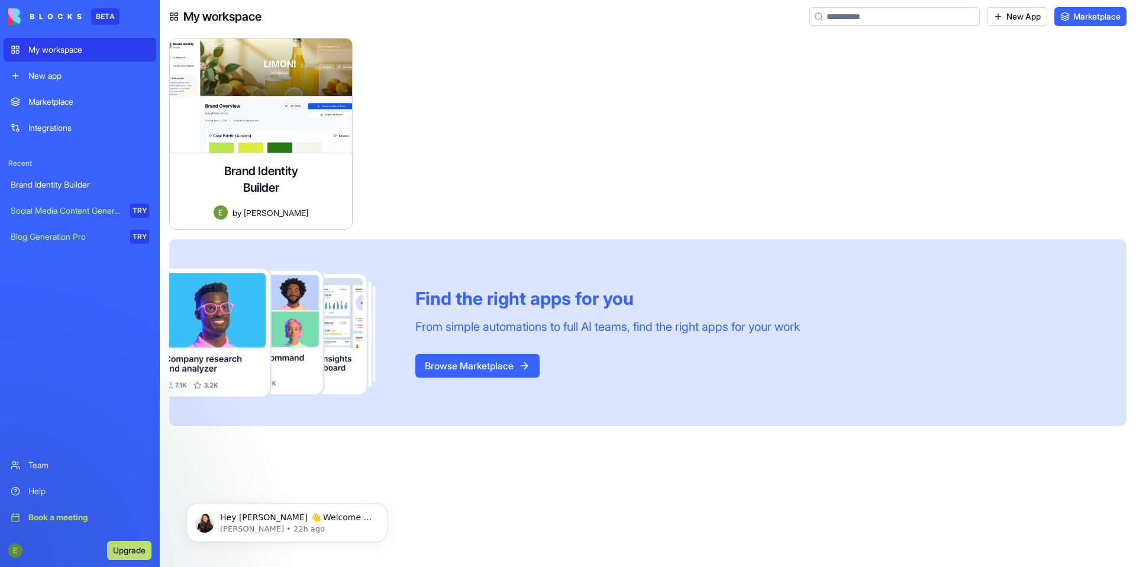
click at [952, 512] on div "Brand Identity Builder Create professional brand style guides with flexible col…" at bounding box center [652, 302] width 966 height 529
click at [690, 489] on div "Brand Identity Builder Create professional brand style guides with flexible col…" at bounding box center [652, 302] width 966 height 529
click at [60, 97] on div "Marketplace" at bounding box center [88, 102] width 121 height 12
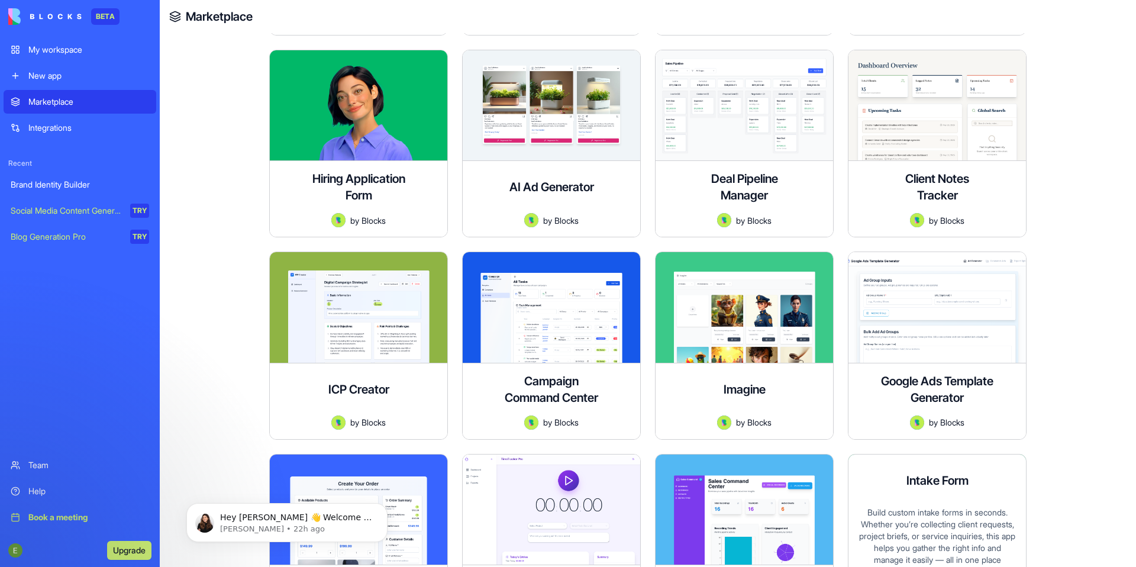
scroll to position [380, 0]
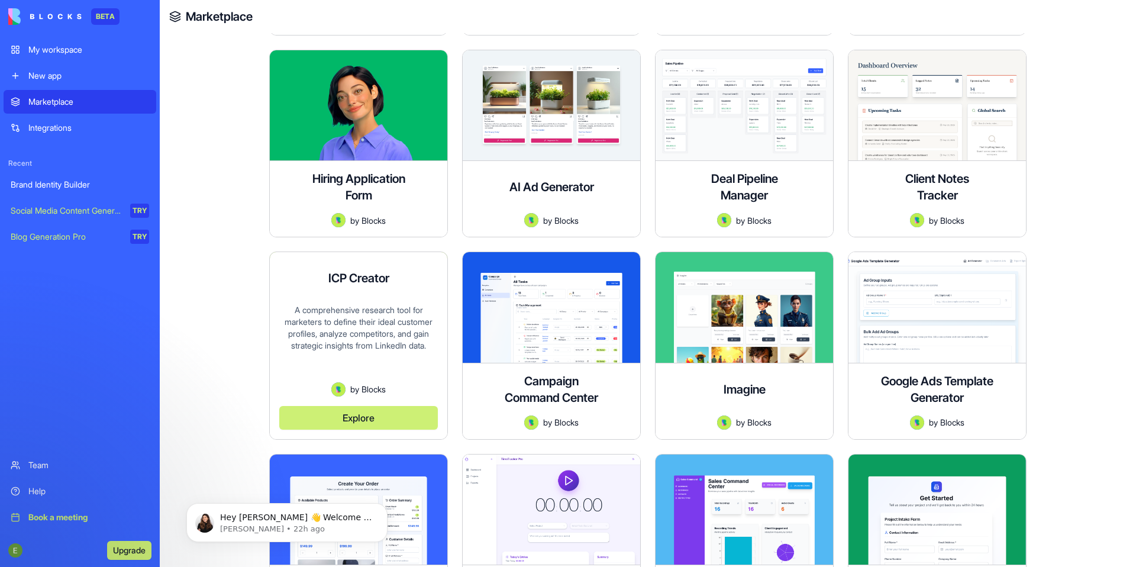
click at [366, 410] on button "Explore" at bounding box center [358, 418] width 159 height 24
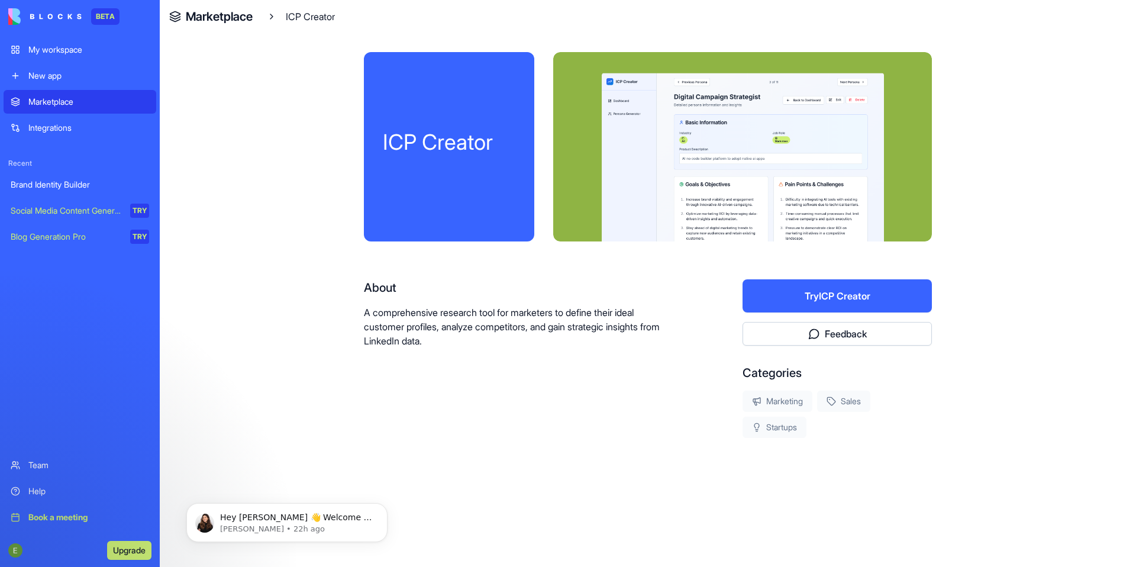
click at [775, 303] on button "Try ICP Creator" at bounding box center [836, 295] width 189 height 33
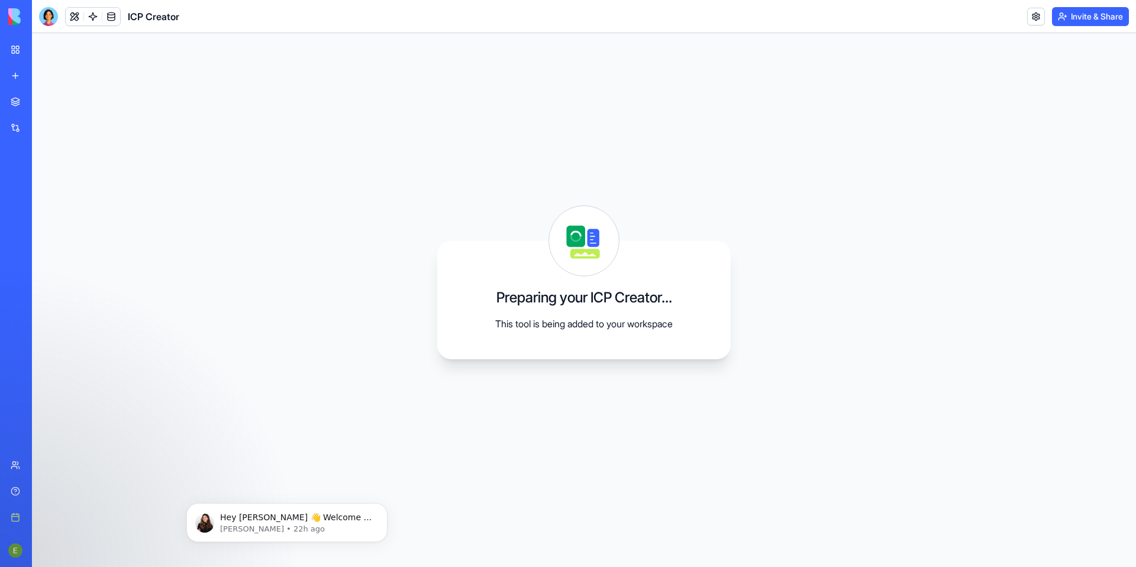
drag, startPoint x: 319, startPoint y: 102, endPoint x: 961, endPoint y: 1, distance: 649.6
click at [924, 41] on div "Preparing your ICP Creator... This tool is being added to your workspace" at bounding box center [584, 300] width 1104 height 534
